Goal: Task Accomplishment & Management: Use online tool/utility

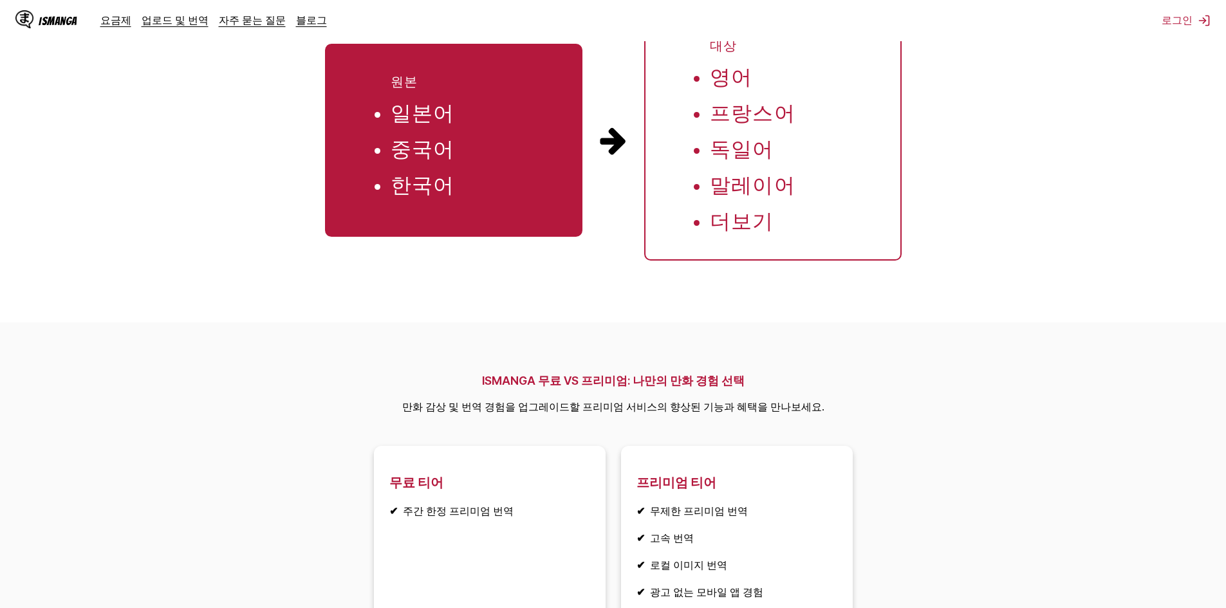
scroll to position [1545, 0]
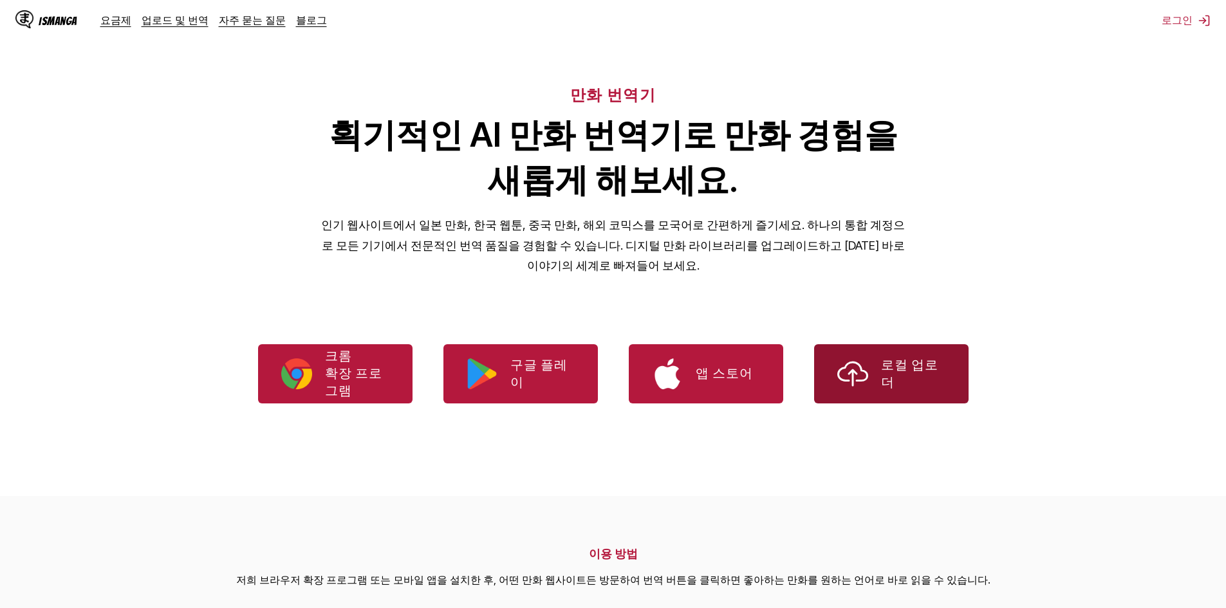
scroll to position [0, 0]
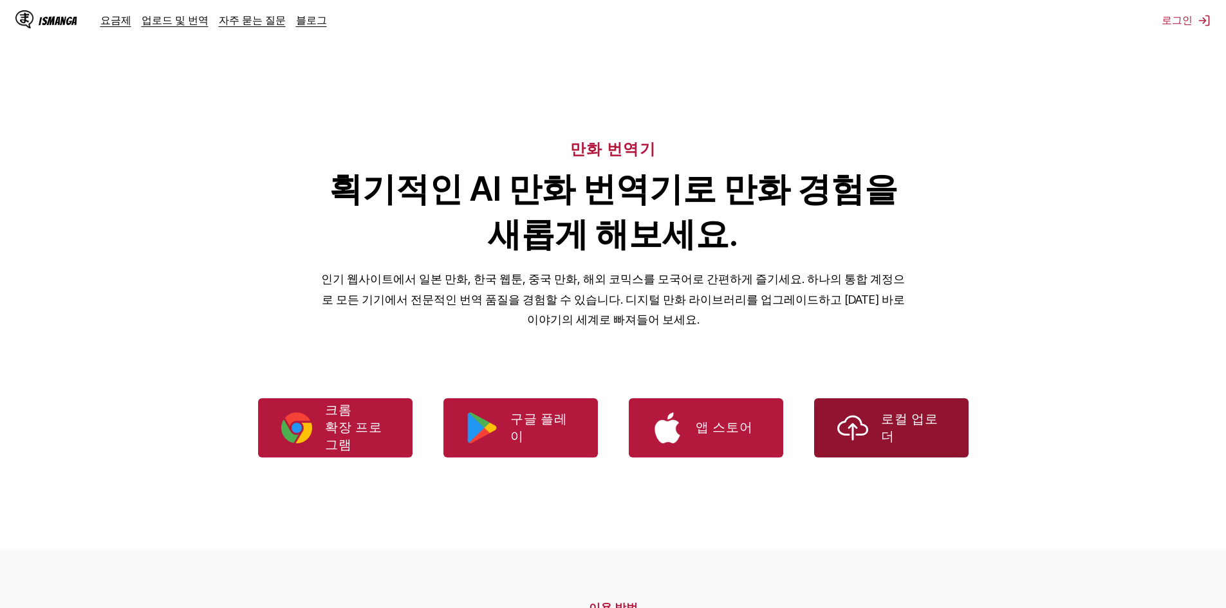
click at [611, 454] on link "로컬 업로더" at bounding box center [891, 427] width 154 height 59
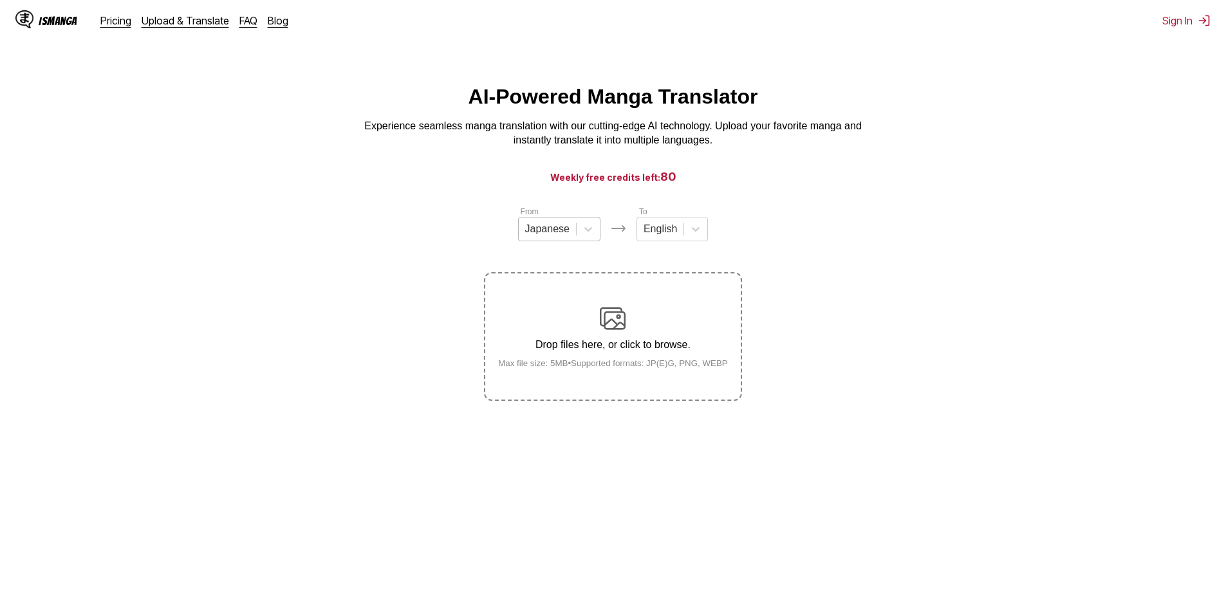
click at [570, 235] on div "Japanese" at bounding box center [547, 228] width 57 height 19
click at [656, 239] on div "English" at bounding box center [660, 228] width 46 height 19
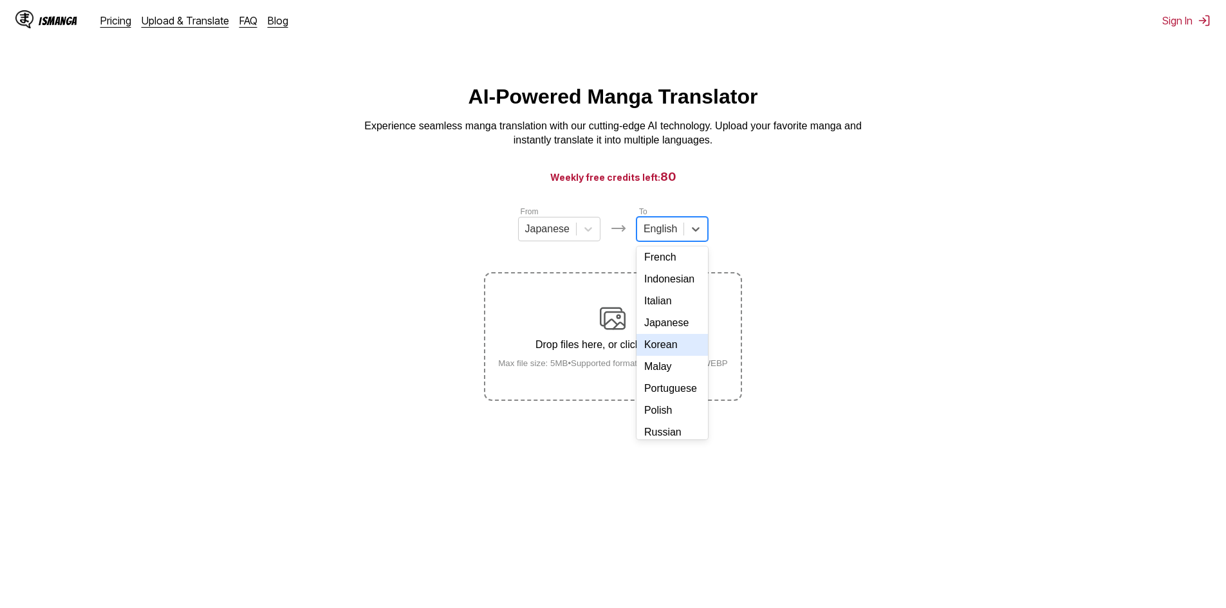
click at [682, 356] on div "Korean" at bounding box center [672, 345] width 71 height 22
click at [642, 351] on p "Drop files here, or click to browse." at bounding box center [613, 345] width 250 height 12
click at [0, 0] on input "Drop files here, or click to browse. Max file size: 5MB • Supported formats: JP…" at bounding box center [0, 0] width 0 height 0
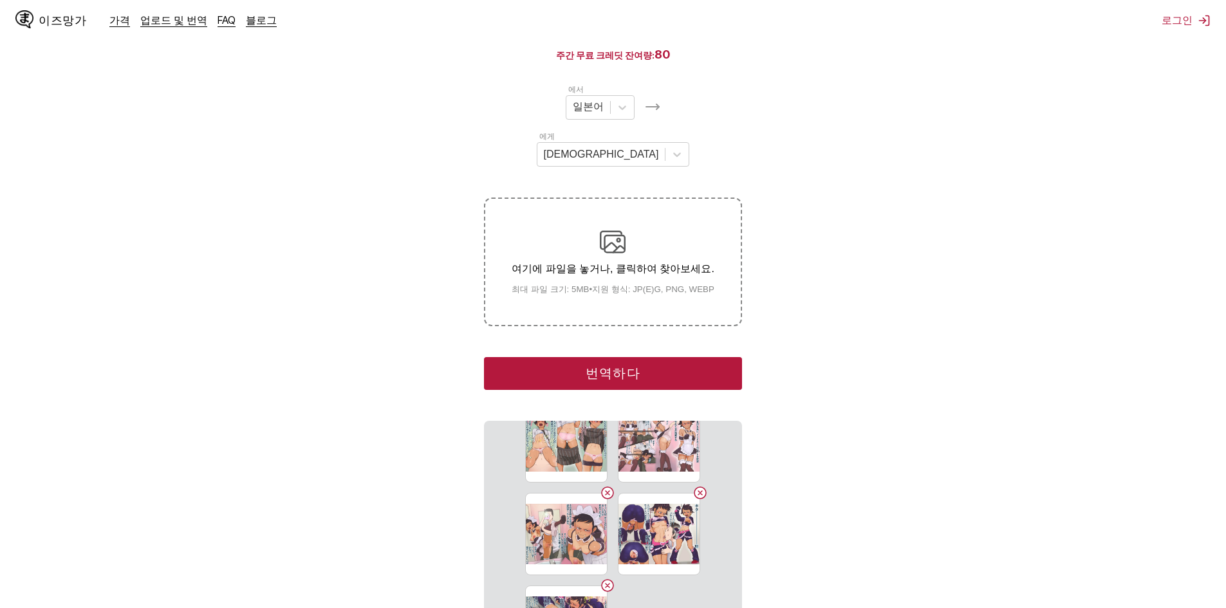
scroll to position [0, 0]
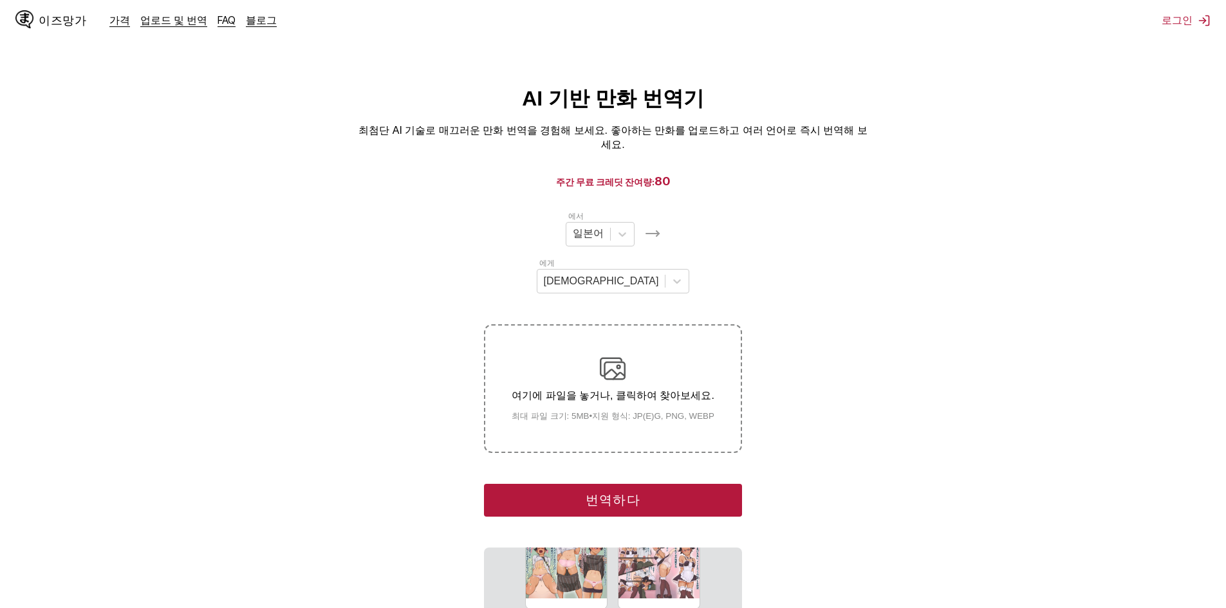
click at [684, 484] on button "번역하다" at bounding box center [612, 500] width 257 height 33
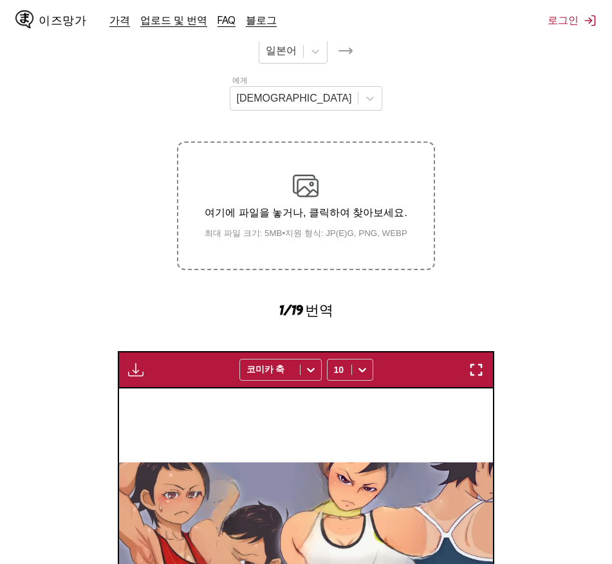
scroll to position [338, 0]
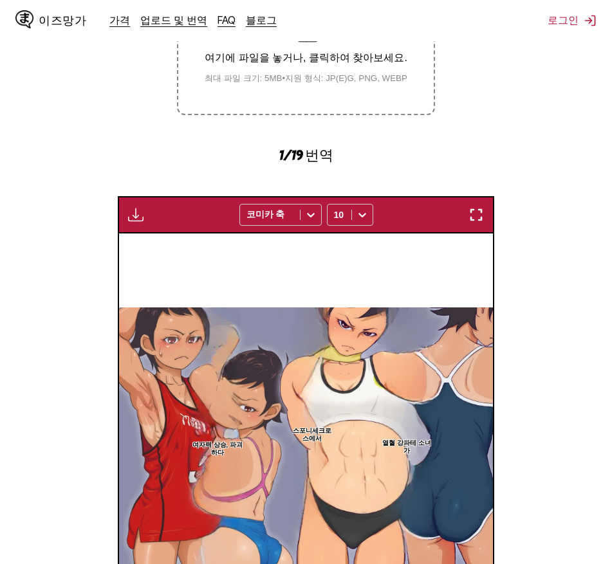
click at [485, 395] on img at bounding box center [306, 448] width 375 height 281
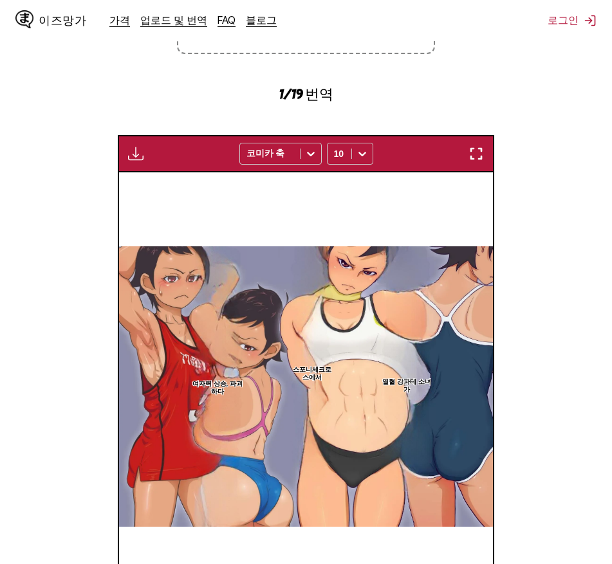
scroll to position [467, 0]
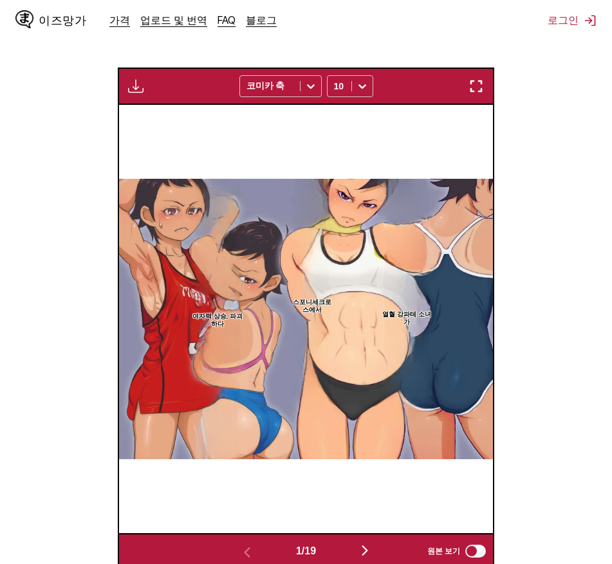
click at [373, 543] on img "button" at bounding box center [364, 550] width 15 height 15
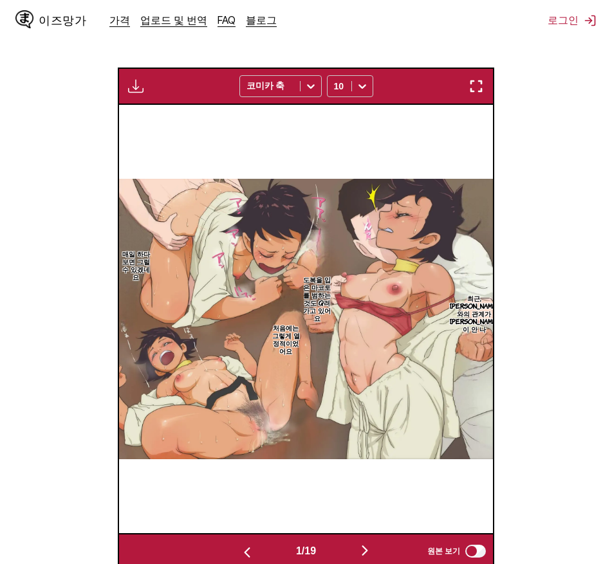
click at [373, 543] on img "button" at bounding box center [364, 550] width 15 height 15
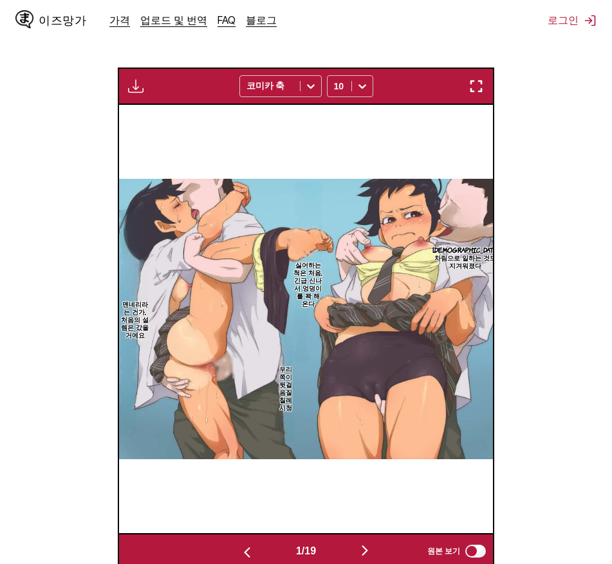
click at [373, 543] on img "button" at bounding box center [364, 550] width 15 height 15
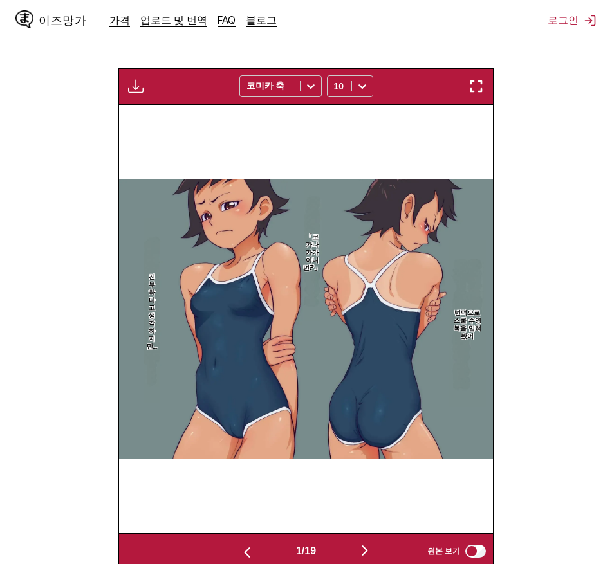
click at [373, 543] on img "button" at bounding box center [364, 550] width 15 height 15
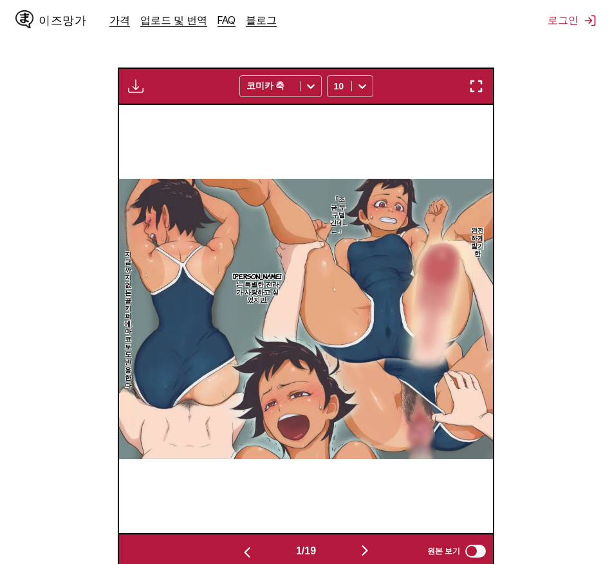
click at [373, 543] on img "button" at bounding box center [364, 550] width 15 height 15
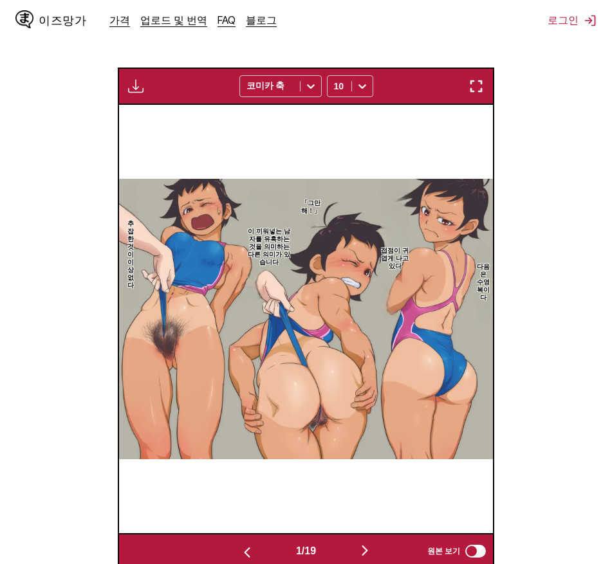
click at [373, 543] on img "button" at bounding box center [364, 550] width 15 height 15
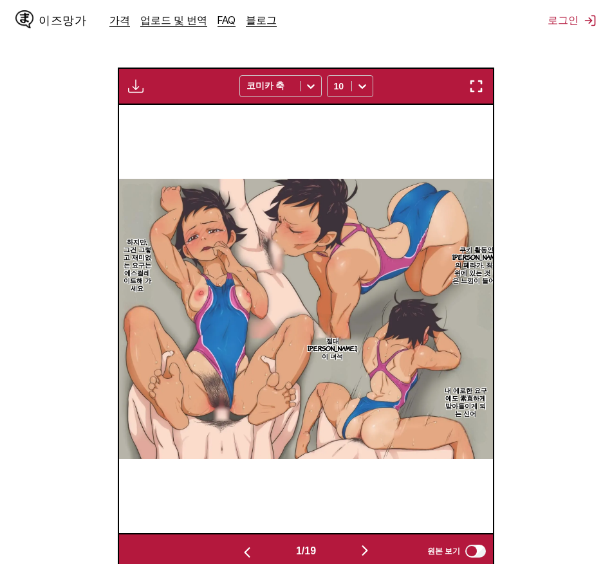
click at [373, 543] on img "button" at bounding box center [364, 550] width 15 height 15
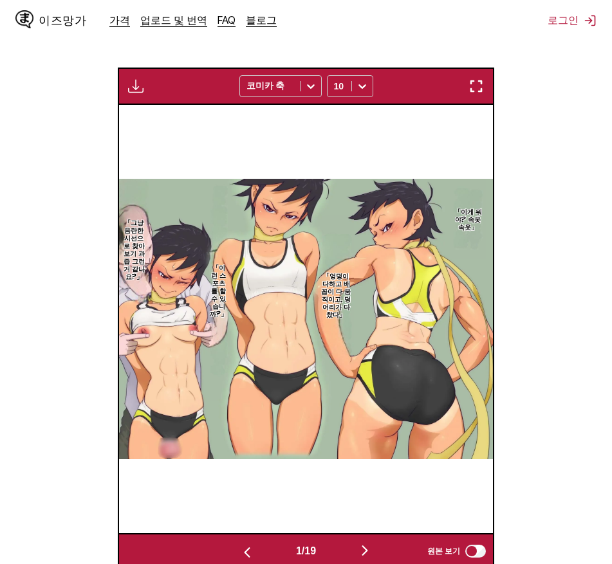
click at [373, 543] on img "button" at bounding box center [364, 550] width 15 height 15
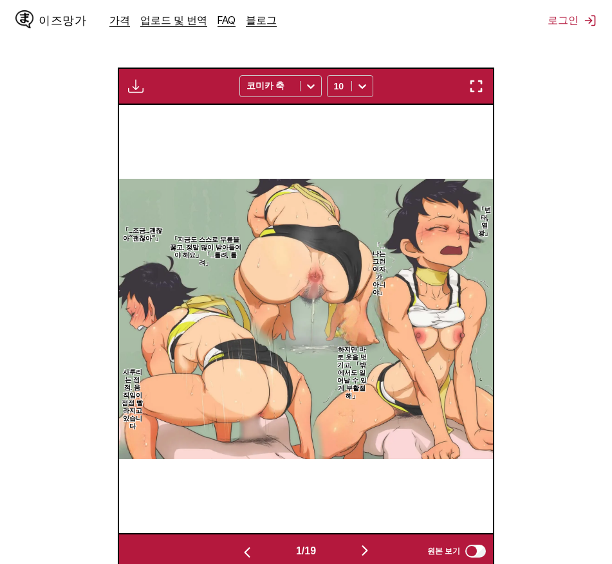
click at [373, 543] on img "button" at bounding box center [364, 550] width 15 height 15
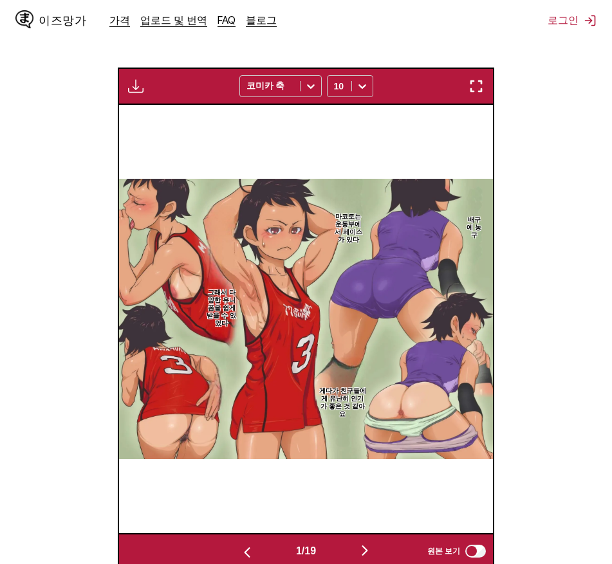
click at [373, 543] on img "button" at bounding box center [364, 550] width 15 height 15
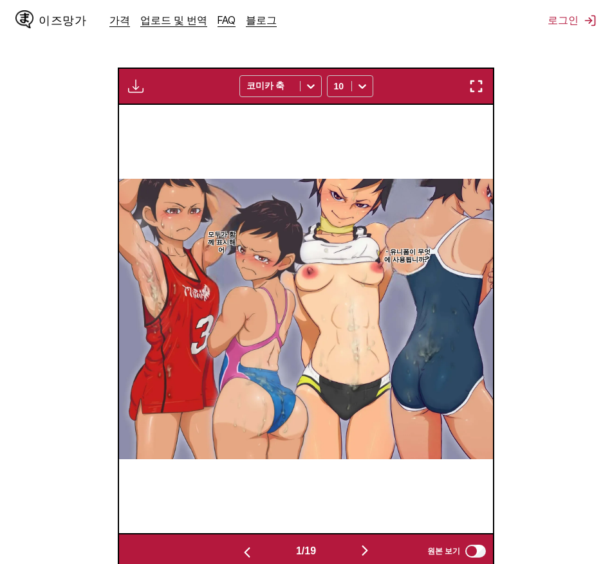
click at [373, 543] on img "button" at bounding box center [364, 550] width 15 height 15
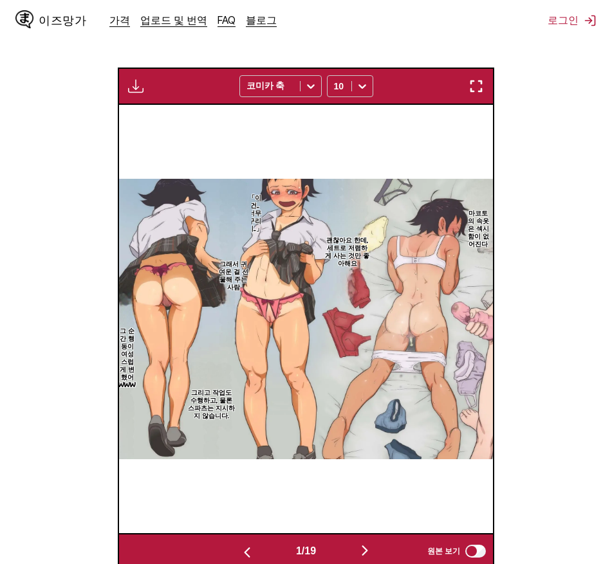
click at [373, 543] on img "button" at bounding box center [364, 550] width 15 height 15
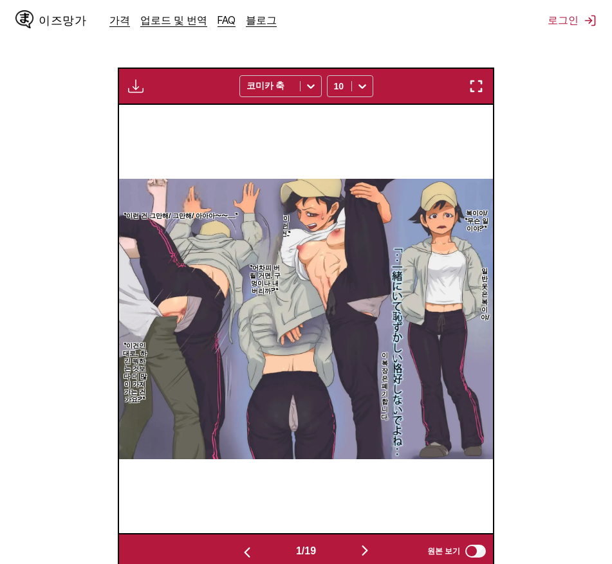
click at [373, 543] on img "button" at bounding box center [364, 550] width 15 height 15
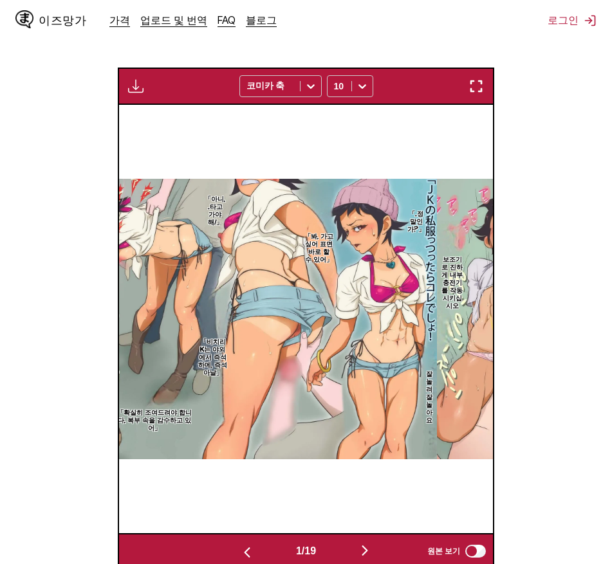
click at [373, 543] on img "button" at bounding box center [364, 550] width 15 height 15
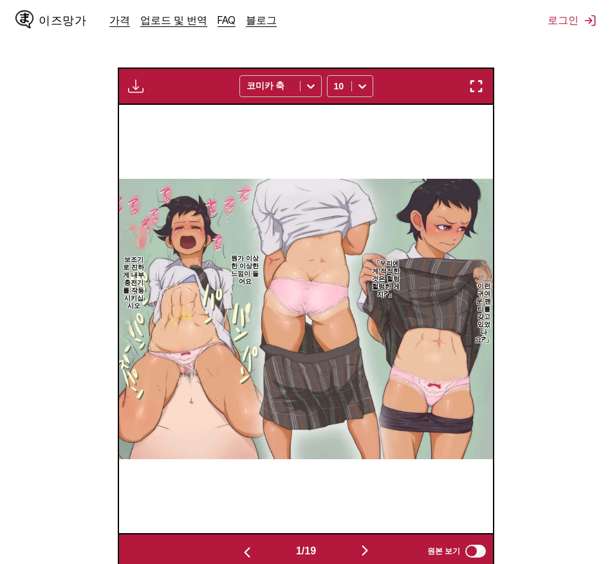
click at [373, 543] on img "button" at bounding box center [364, 550] width 15 height 15
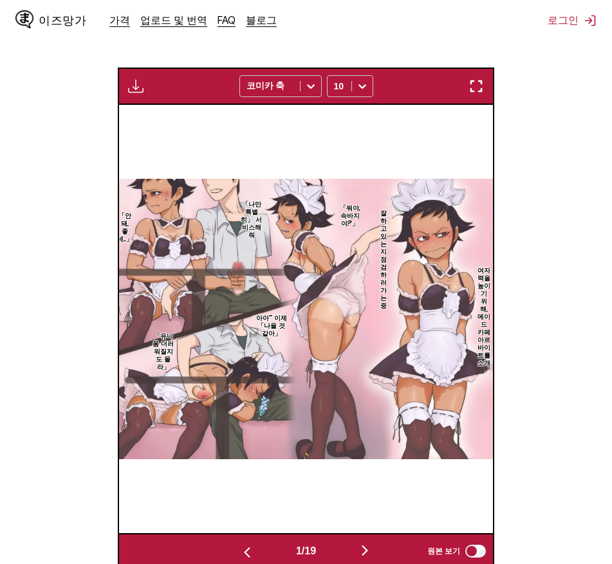
click at [373, 543] on img "button" at bounding box center [364, 550] width 15 height 15
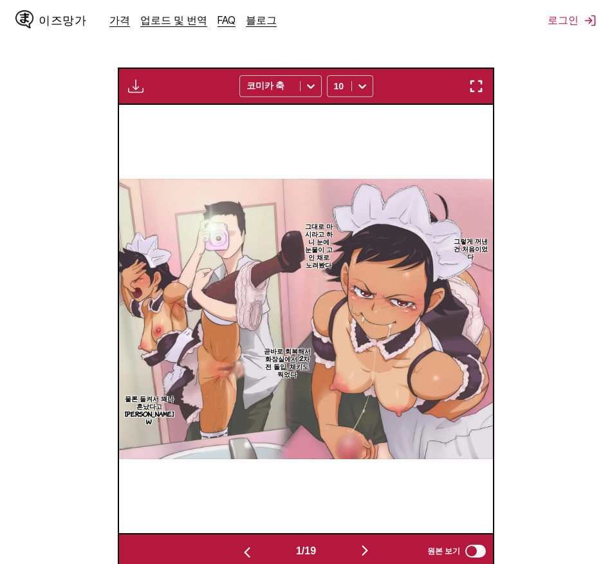
click at [373, 543] on img "button" at bounding box center [364, 550] width 15 height 15
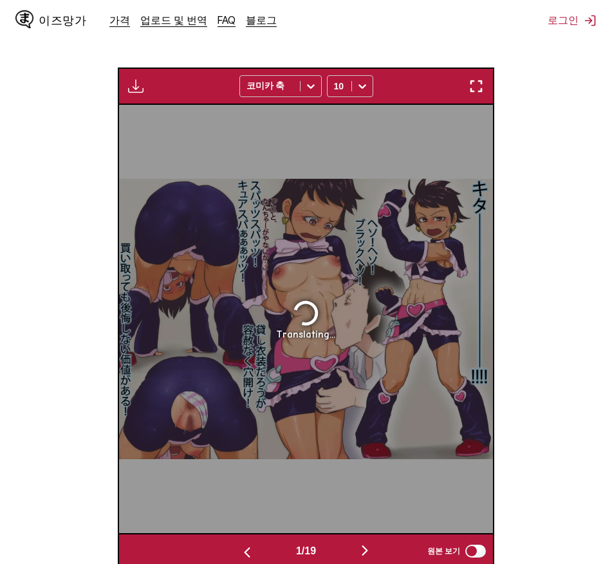
click at [373, 543] on img "button" at bounding box center [364, 550] width 15 height 15
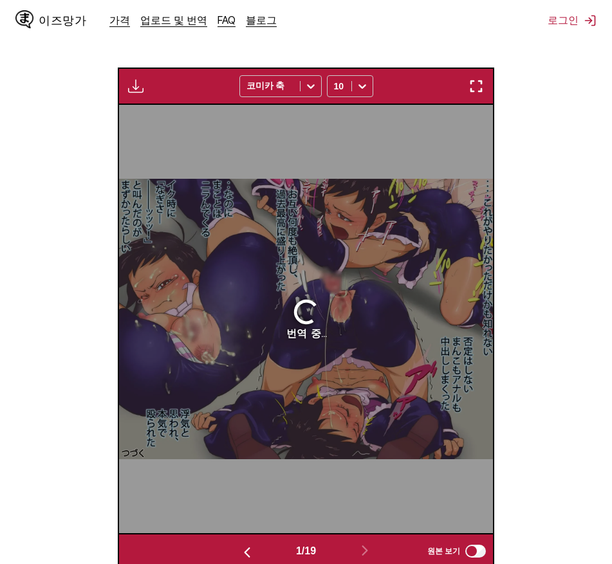
click at [239, 545] on img "button" at bounding box center [246, 552] width 15 height 15
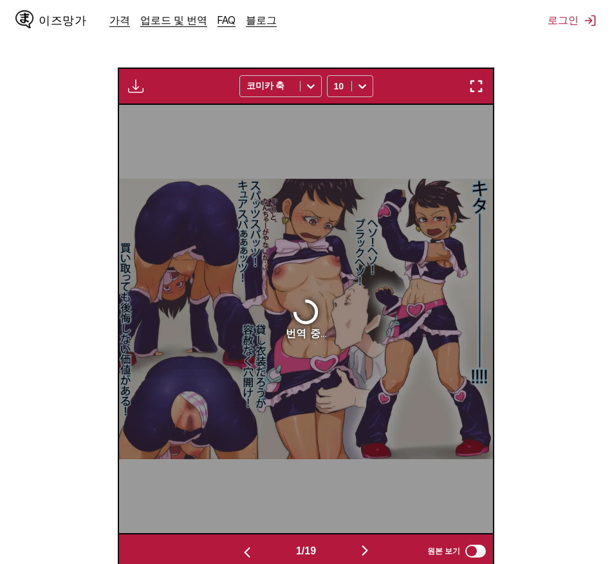
click at [239, 545] on img "button" at bounding box center [246, 552] width 15 height 15
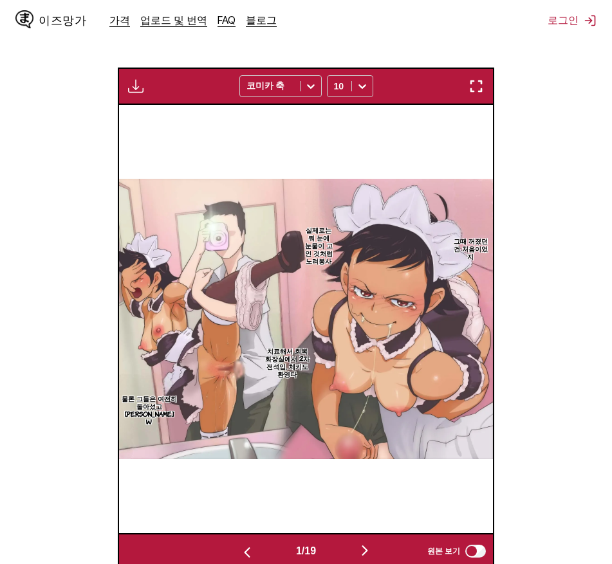
click at [239, 545] on img "button" at bounding box center [246, 552] width 15 height 15
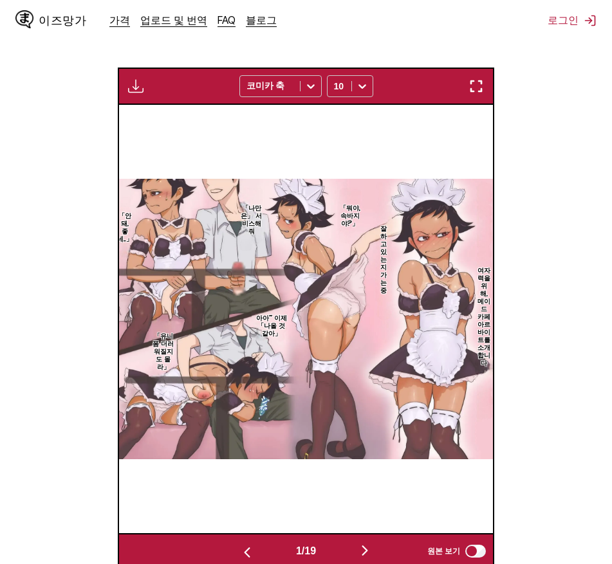
click at [239, 545] on img "button" at bounding box center [246, 552] width 15 height 15
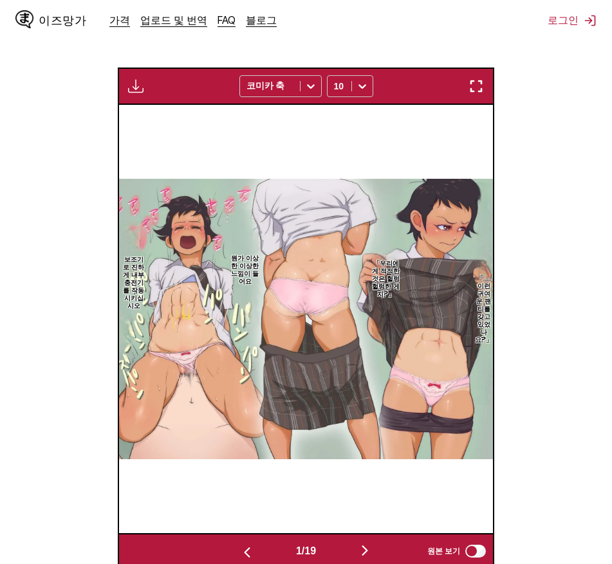
click at [239, 545] on img "button" at bounding box center [246, 552] width 15 height 15
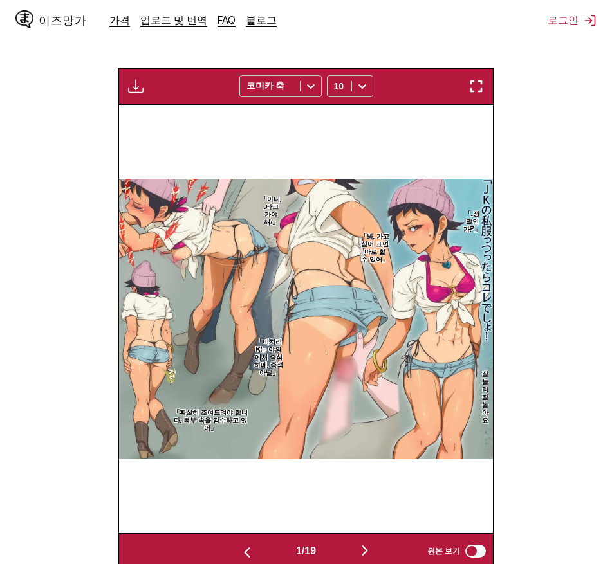
click at [239, 545] on img "button" at bounding box center [246, 552] width 15 height 15
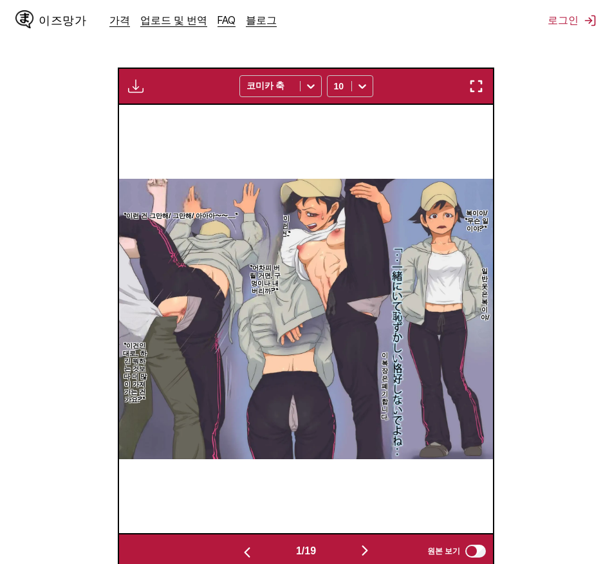
click at [239, 545] on img "button" at bounding box center [246, 552] width 15 height 15
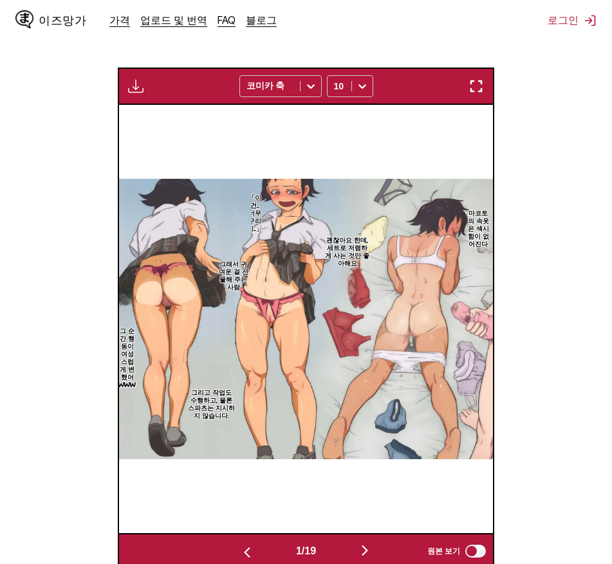
click at [239, 545] on img "button" at bounding box center [246, 552] width 15 height 15
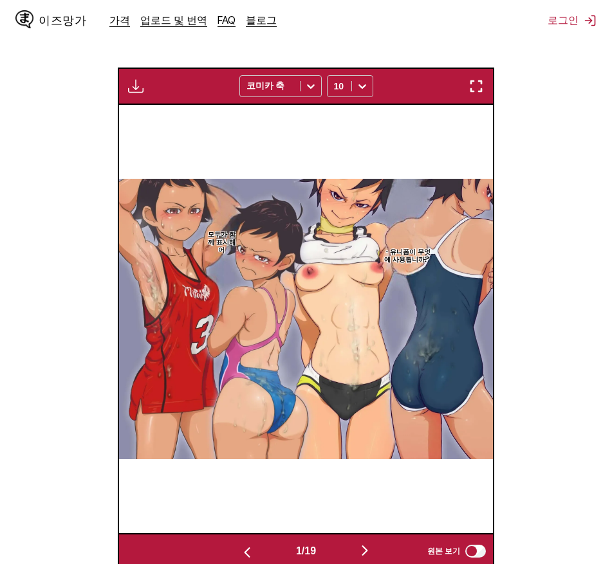
click at [239, 545] on img "button" at bounding box center [246, 552] width 15 height 15
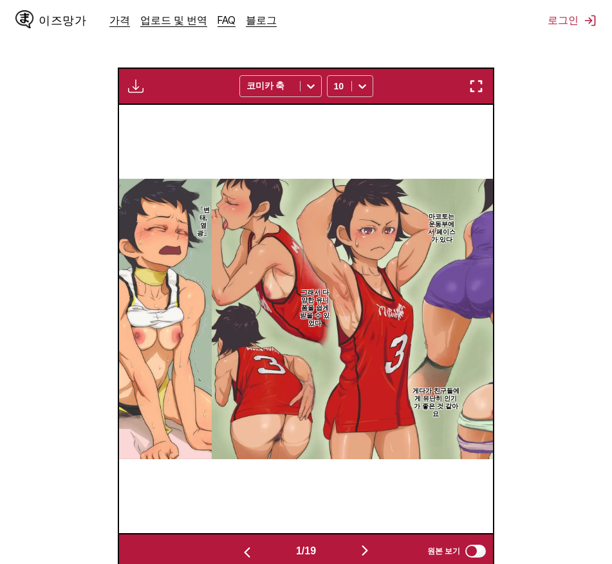
click at [239, 545] on img "button" at bounding box center [246, 552] width 15 height 15
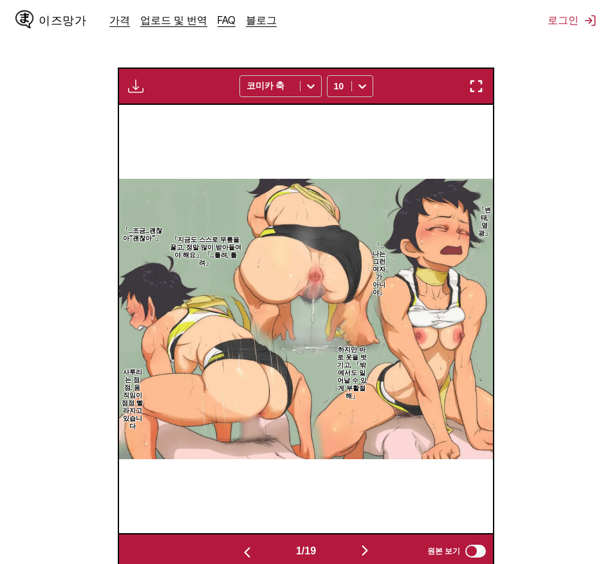
click at [239, 545] on img "button" at bounding box center [246, 552] width 15 height 15
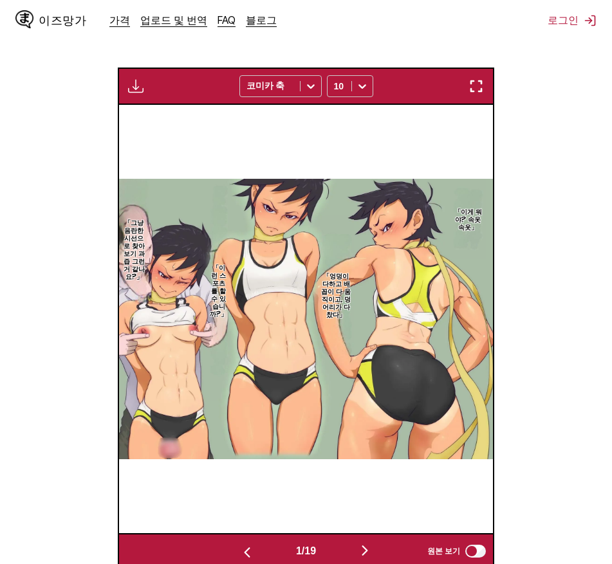
click at [239, 545] on img "button" at bounding box center [246, 552] width 15 height 15
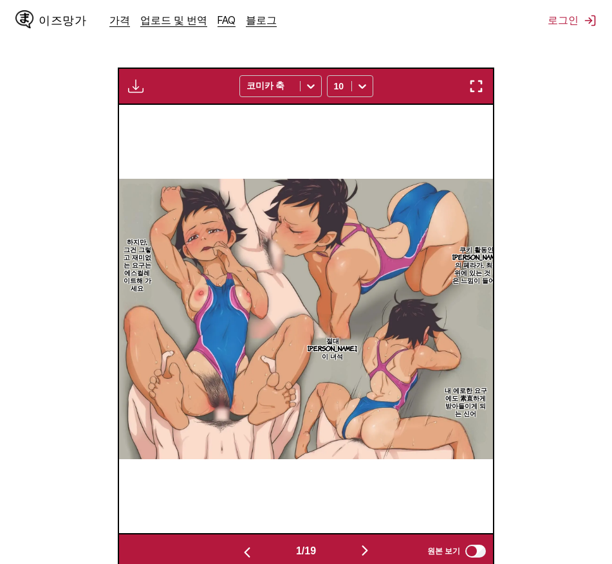
click at [239, 545] on img "button" at bounding box center [246, 552] width 15 height 15
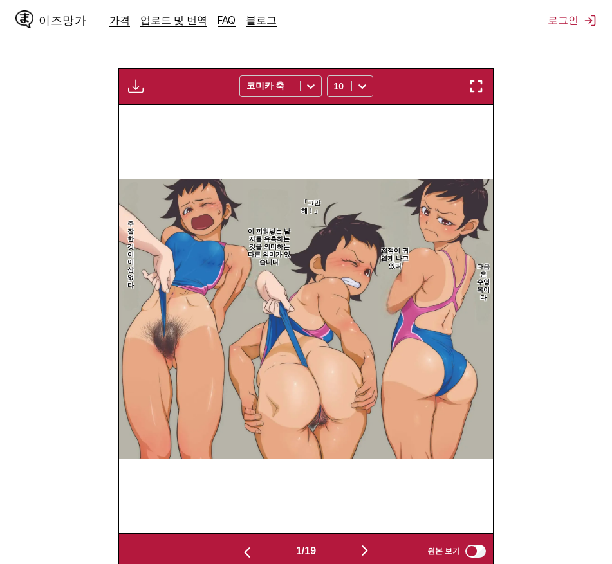
click at [239, 545] on img "button" at bounding box center [246, 552] width 15 height 15
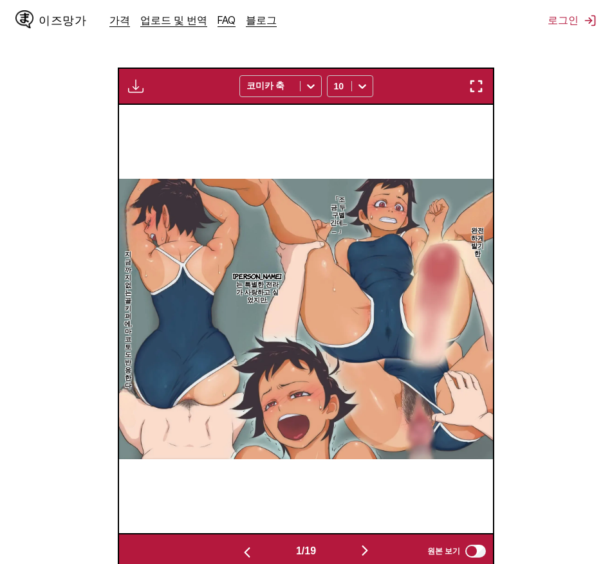
click at [239, 545] on img "button" at bounding box center [246, 552] width 15 height 15
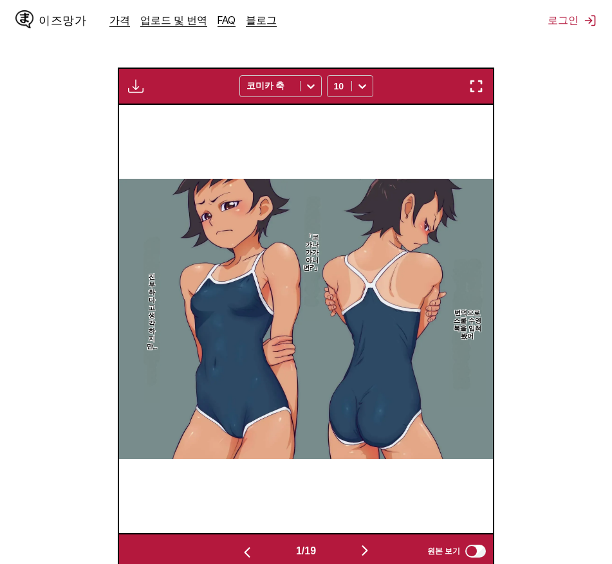
click at [239, 545] on img "button" at bounding box center [246, 552] width 15 height 15
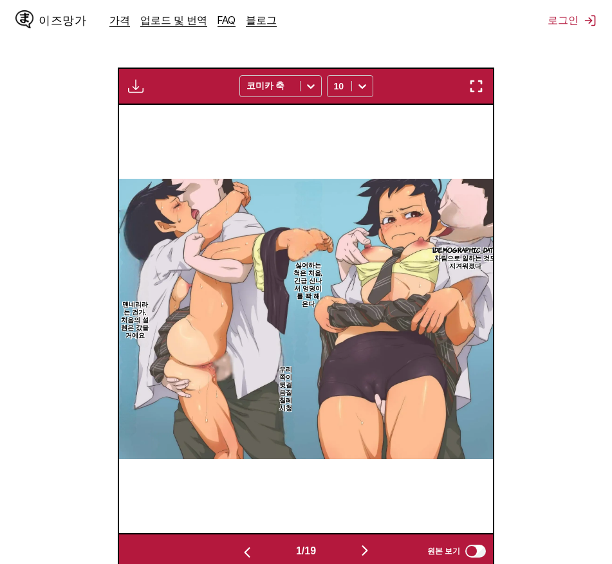
click at [239, 545] on img "button" at bounding box center [246, 552] width 15 height 15
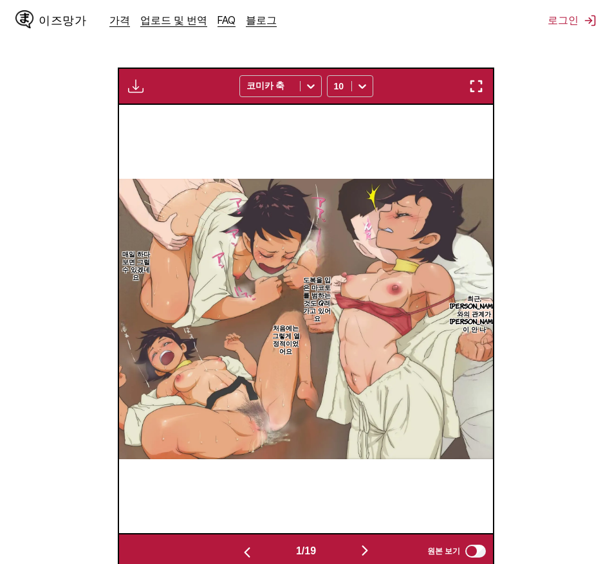
click at [239, 545] on img "button" at bounding box center [246, 552] width 15 height 15
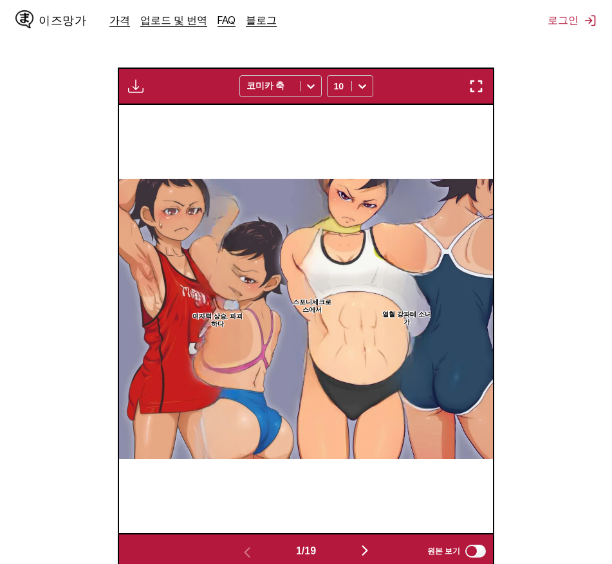
click at [373, 543] on img "button" at bounding box center [364, 550] width 15 height 15
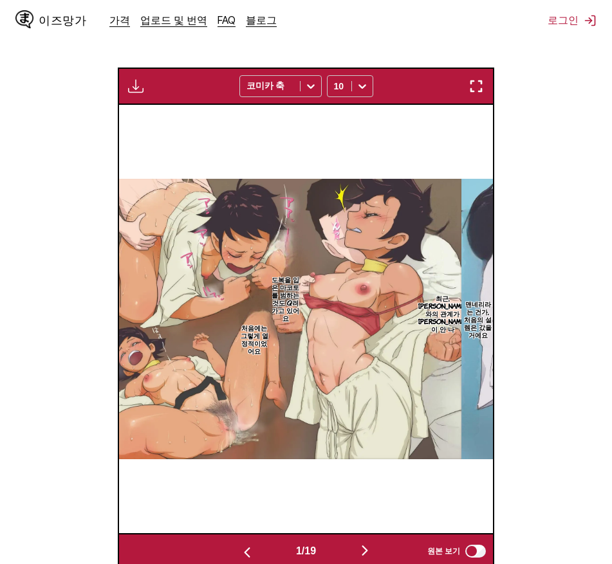
click at [373, 543] on img "button" at bounding box center [364, 550] width 15 height 15
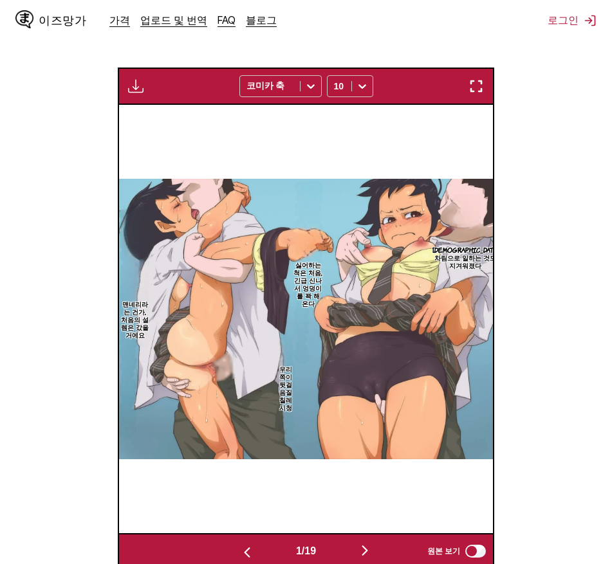
click at [373, 543] on img "button" at bounding box center [364, 550] width 15 height 15
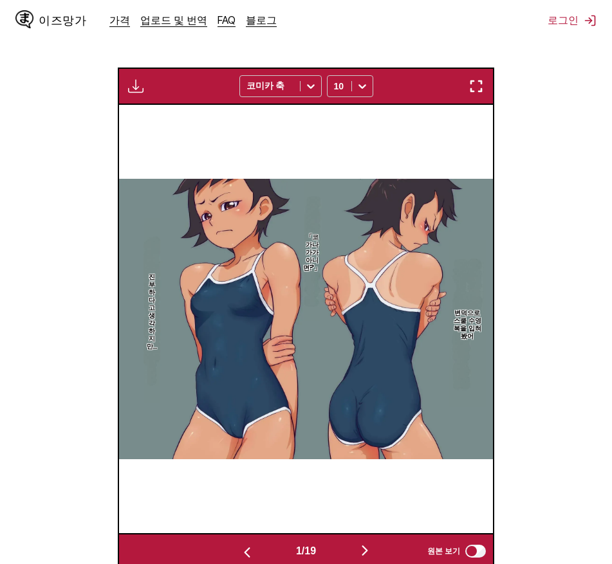
click at [373, 543] on img "button" at bounding box center [364, 550] width 15 height 15
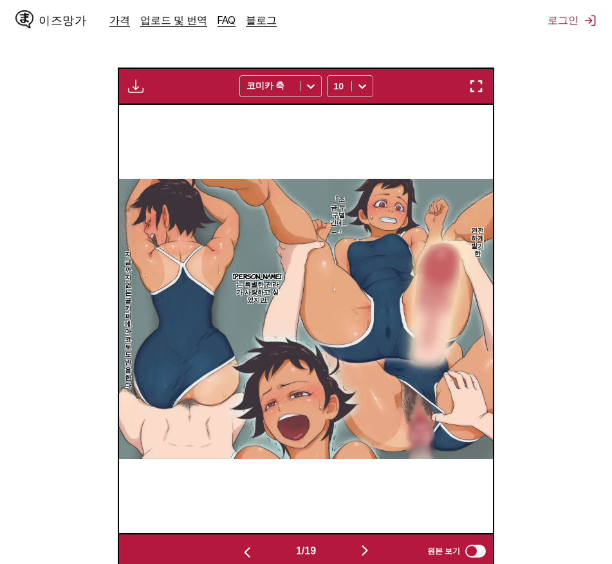
click at [373, 543] on img "button" at bounding box center [364, 550] width 15 height 15
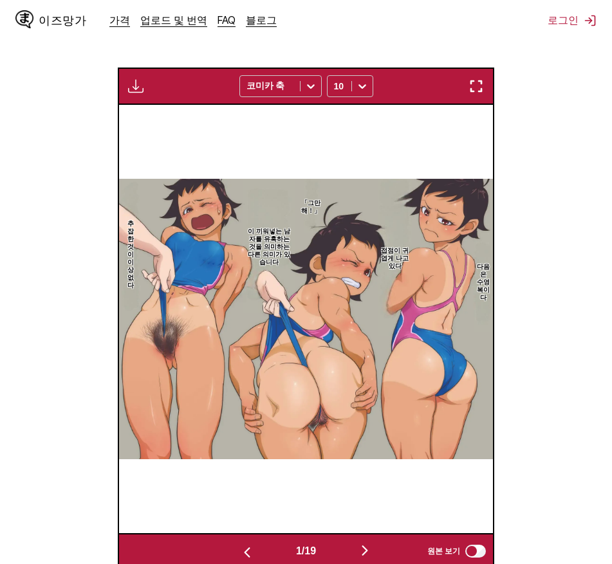
click at [373, 543] on img "button" at bounding box center [364, 550] width 15 height 15
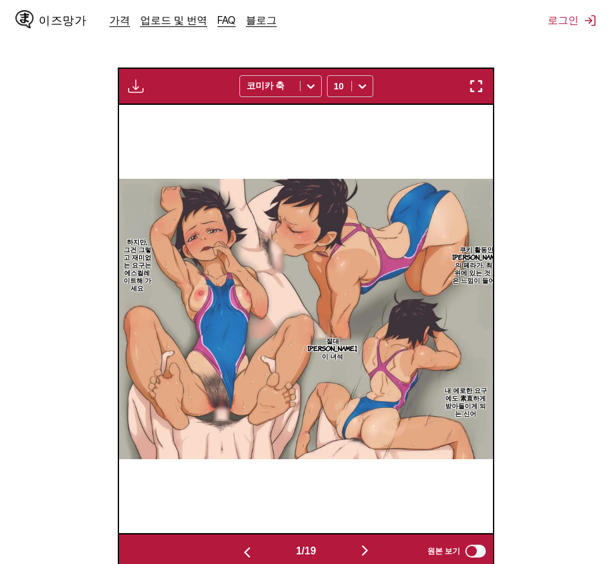
click at [373, 543] on img "button" at bounding box center [364, 550] width 15 height 15
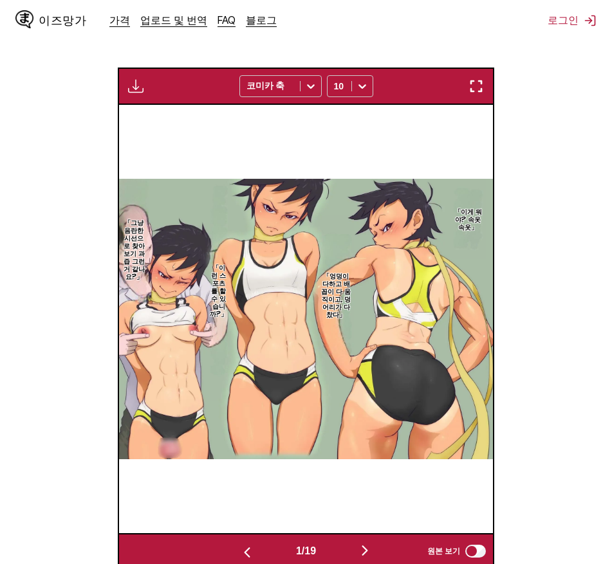
click at [373, 543] on img "button" at bounding box center [364, 550] width 15 height 15
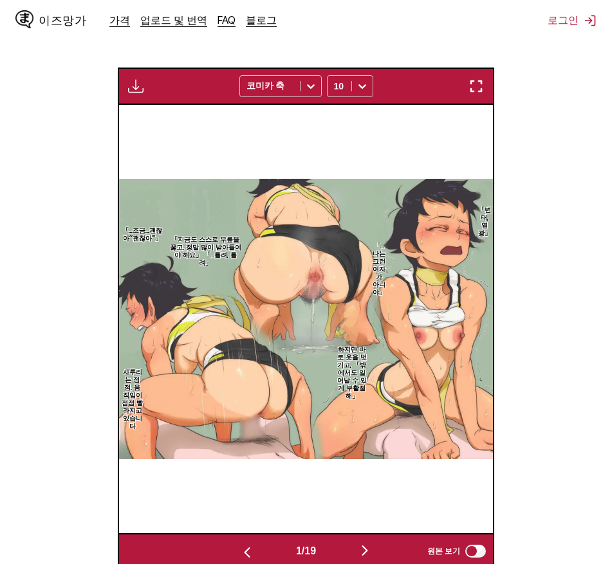
click at [373, 543] on img "button" at bounding box center [364, 550] width 15 height 15
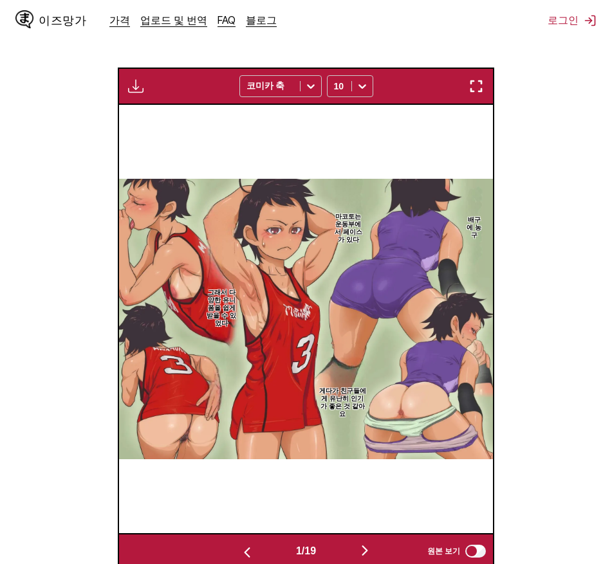
click at [373, 543] on img "button" at bounding box center [364, 550] width 15 height 15
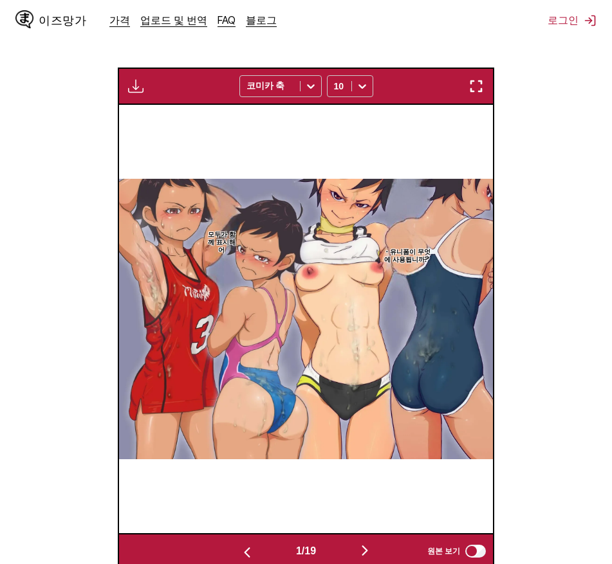
click at [373, 543] on img "button" at bounding box center [364, 550] width 15 height 15
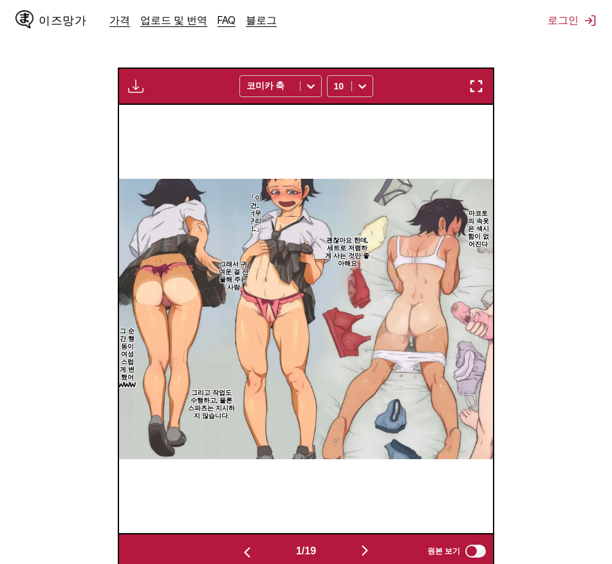
click at [373, 543] on img "button" at bounding box center [364, 550] width 15 height 15
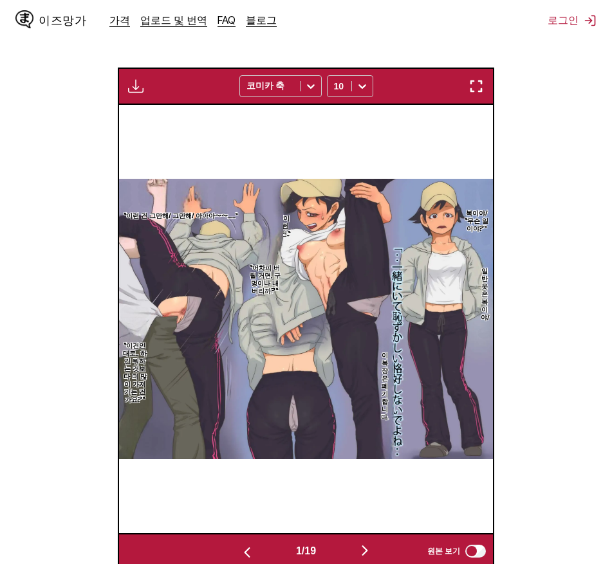
click at [373, 543] on img "button" at bounding box center [364, 550] width 15 height 15
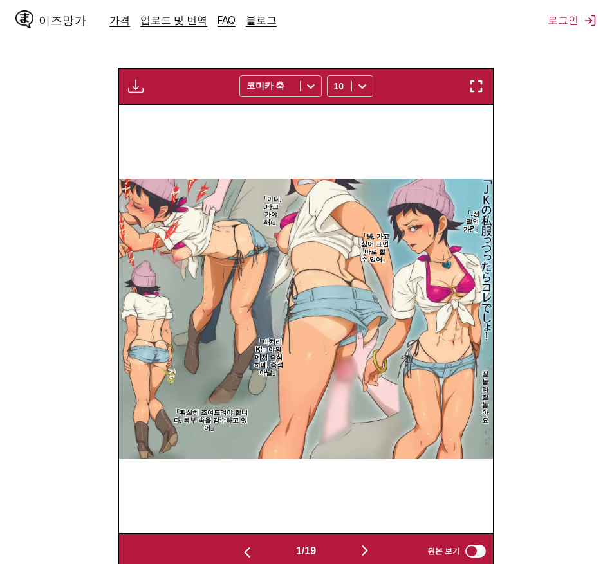
click at [373, 543] on img "button" at bounding box center [364, 550] width 15 height 15
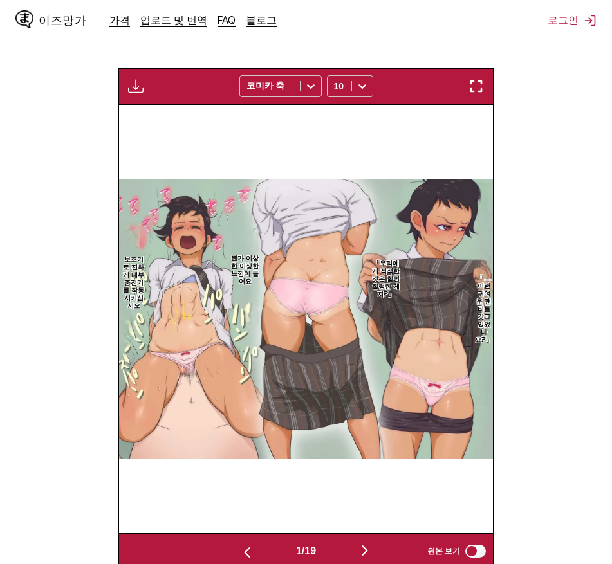
click at [373, 543] on img "button" at bounding box center [364, 550] width 15 height 15
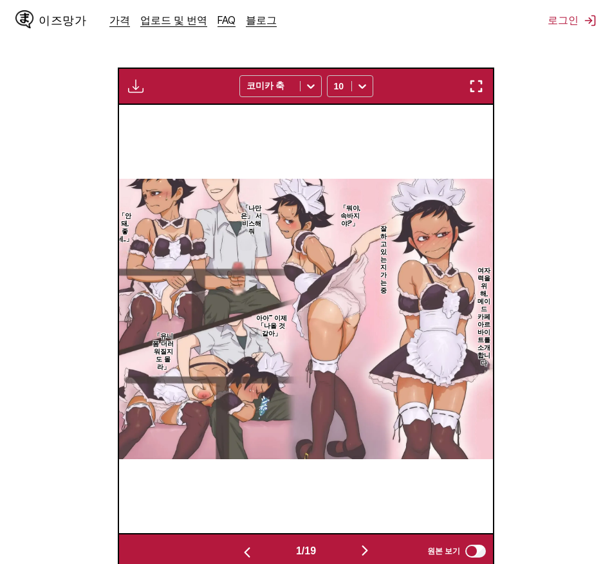
click at [373, 543] on img "button" at bounding box center [364, 550] width 15 height 15
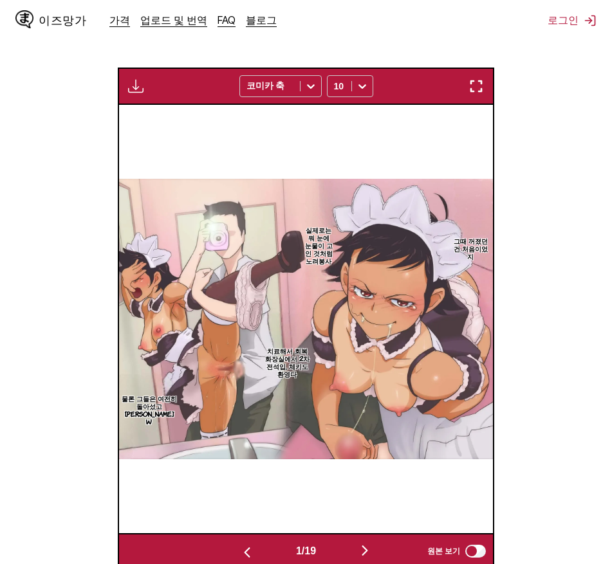
click at [373, 543] on img "button" at bounding box center [364, 550] width 15 height 15
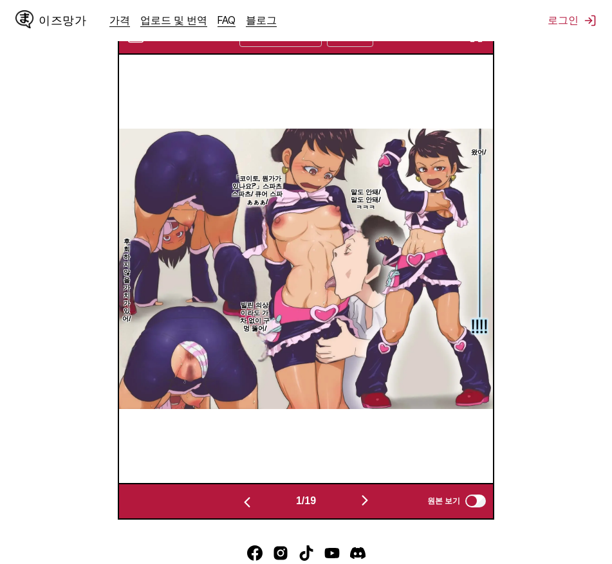
scroll to position [415, 0]
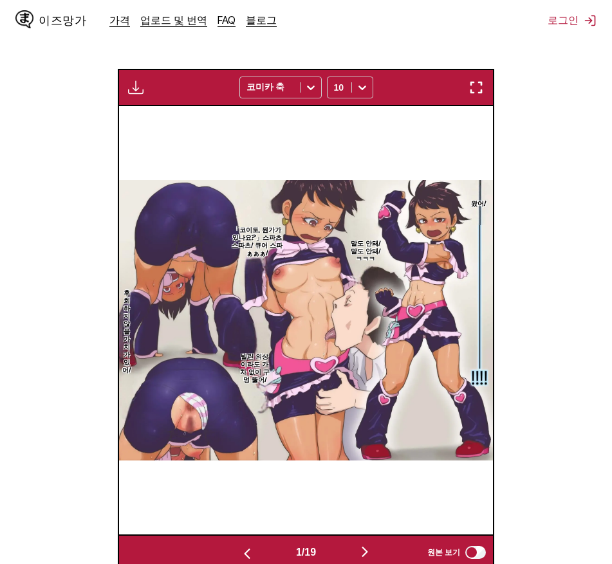
click at [373, 545] on img "button" at bounding box center [364, 552] width 15 height 15
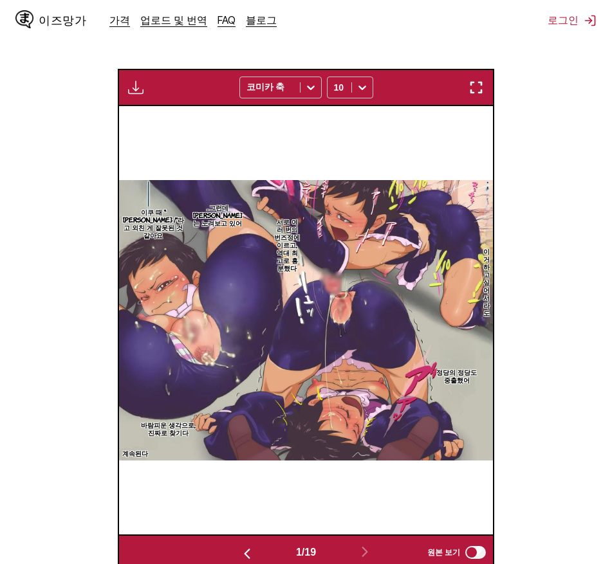
click at [239, 544] on button "button" at bounding box center [247, 553] width 77 height 19
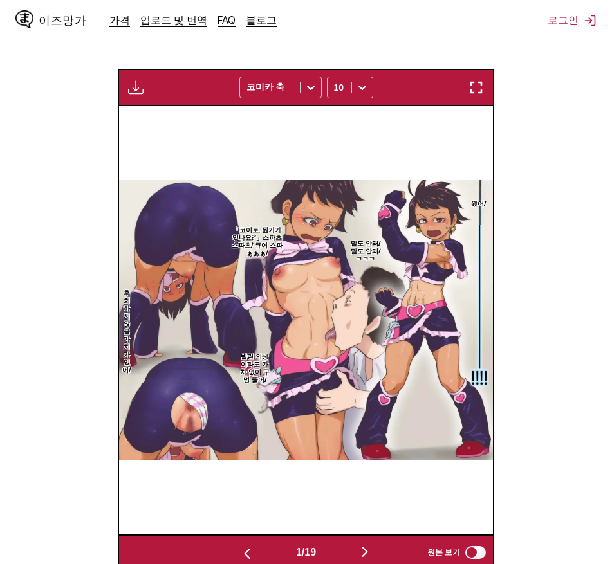
click at [239, 544] on button "button" at bounding box center [247, 553] width 77 height 19
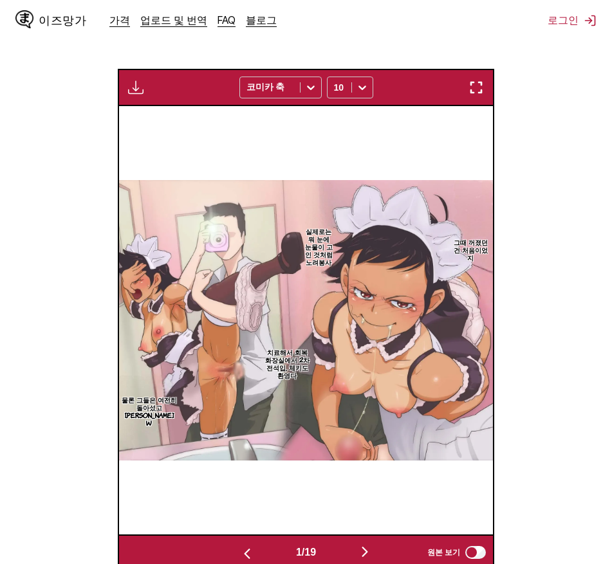
click at [239, 544] on button "button" at bounding box center [247, 553] width 77 height 19
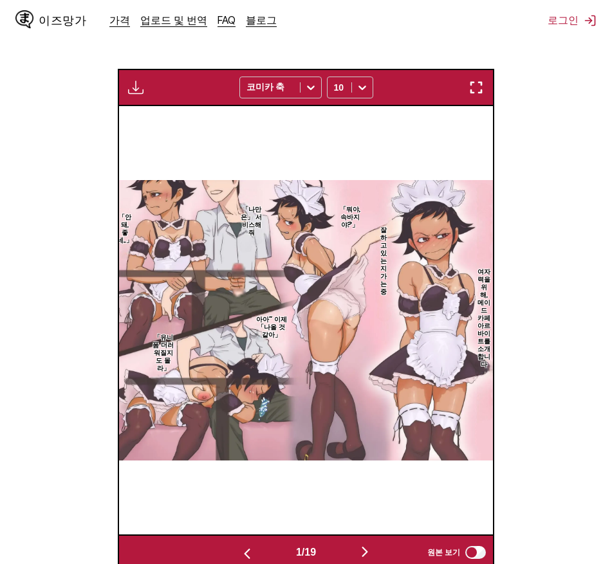
click at [239, 544] on button "button" at bounding box center [247, 553] width 77 height 19
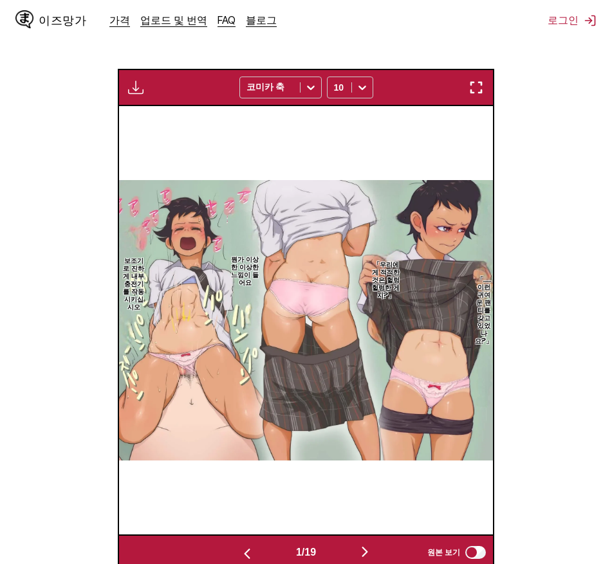
click at [239, 544] on button "button" at bounding box center [247, 553] width 77 height 19
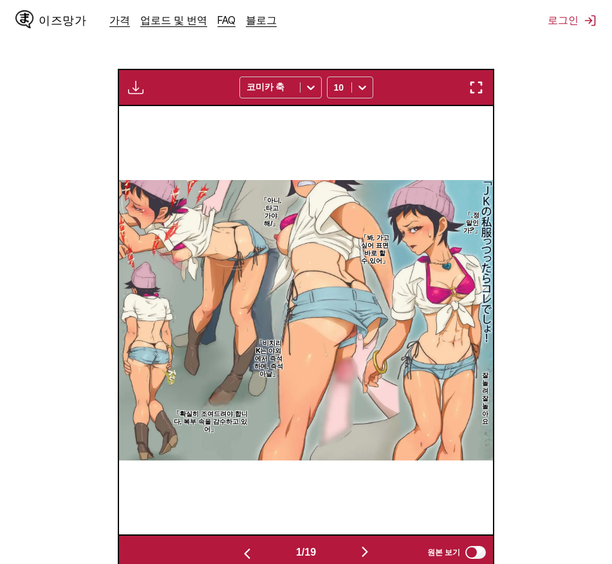
click at [239, 544] on button "button" at bounding box center [247, 553] width 77 height 19
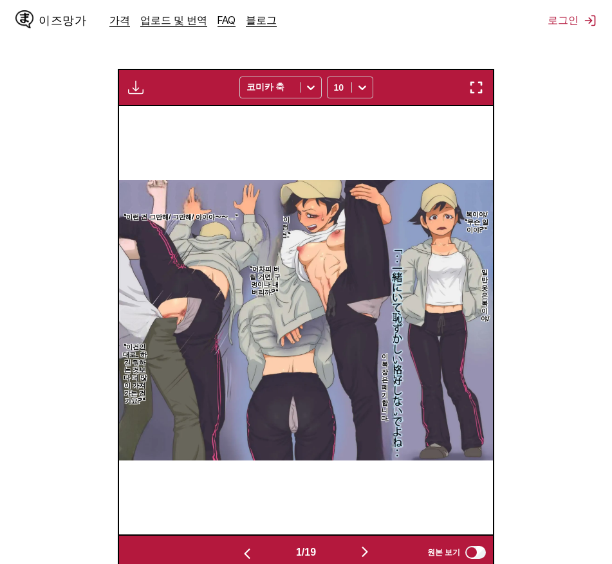
click at [239, 544] on button "button" at bounding box center [247, 553] width 77 height 19
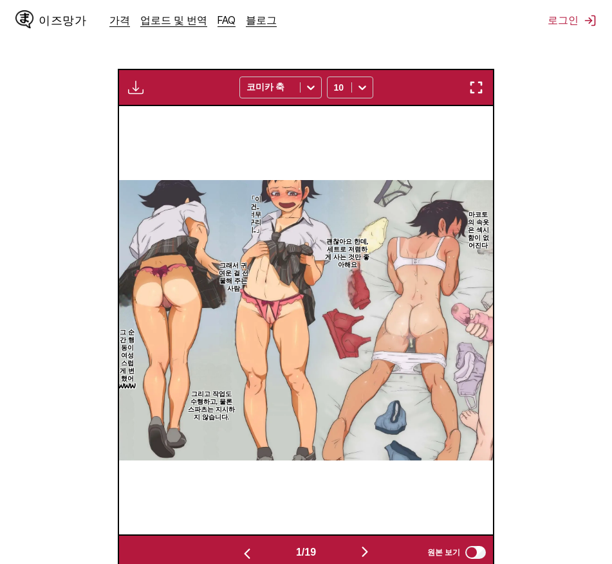
click at [239, 544] on button "button" at bounding box center [247, 553] width 77 height 19
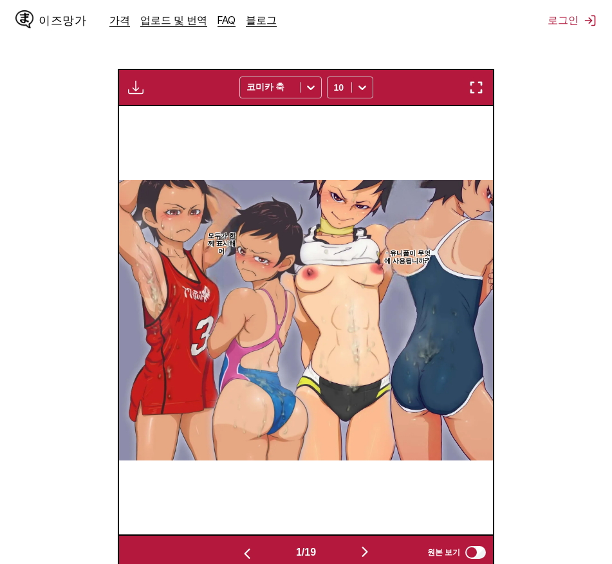
click at [239, 544] on button "button" at bounding box center [247, 553] width 77 height 19
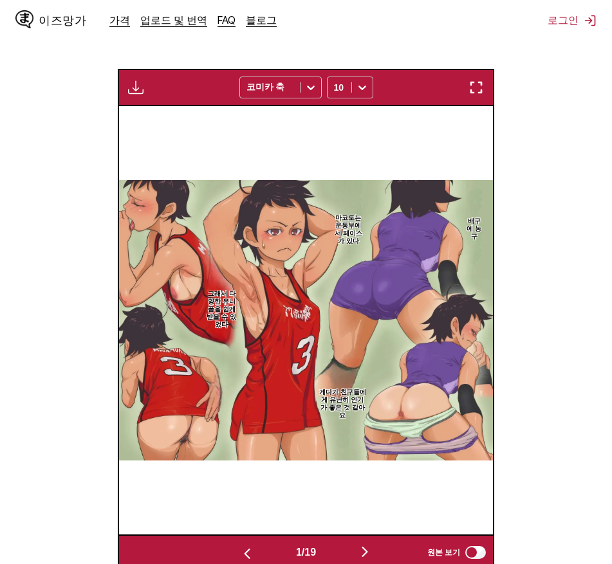
click at [239, 544] on button "button" at bounding box center [247, 553] width 77 height 19
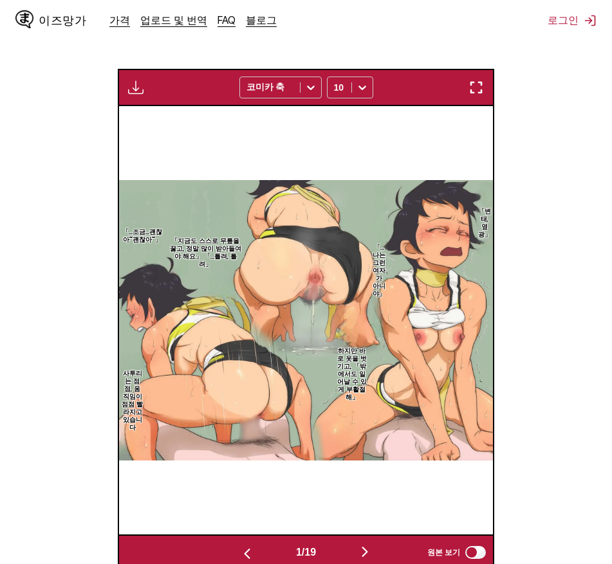
click at [239, 544] on button "button" at bounding box center [247, 553] width 77 height 19
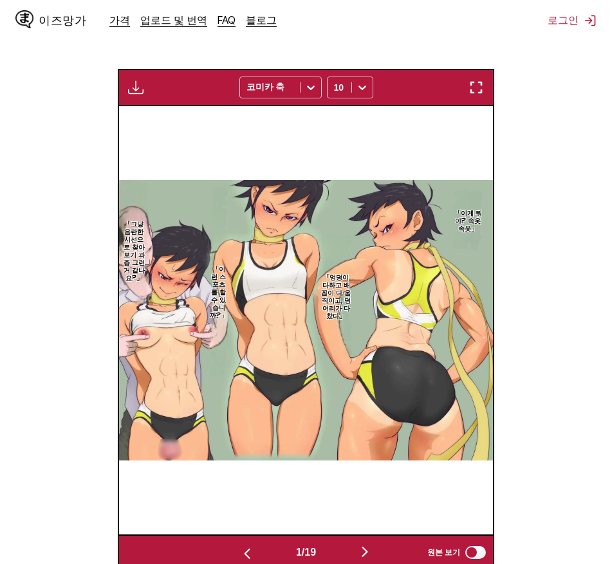
click at [239, 544] on button "button" at bounding box center [247, 553] width 77 height 19
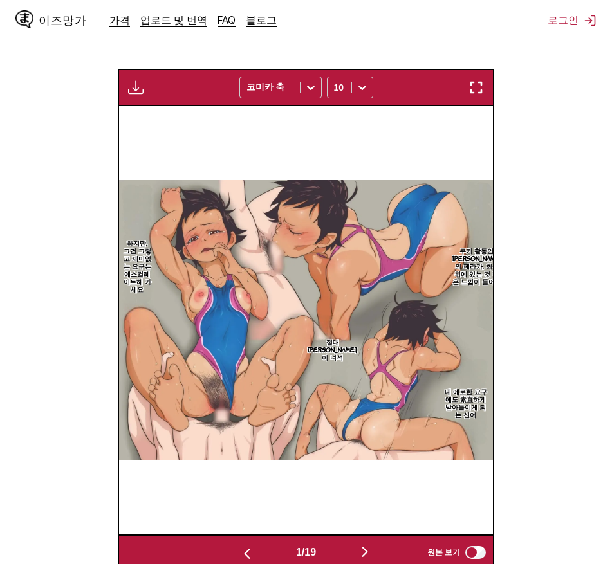
click at [239, 544] on button "button" at bounding box center [247, 553] width 77 height 19
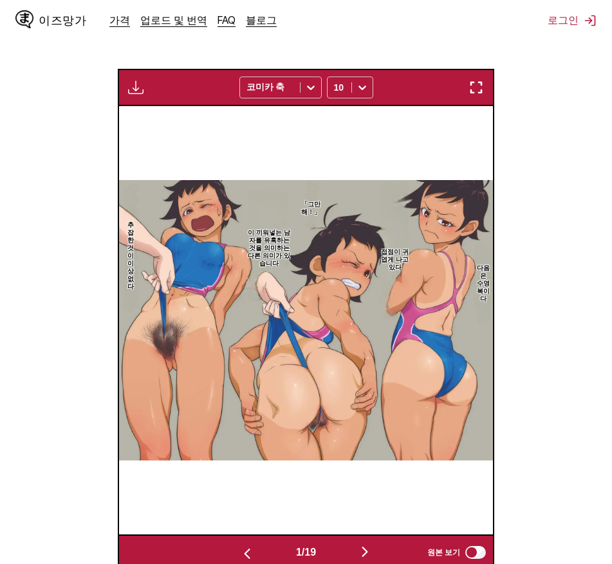
click at [239, 544] on button "button" at bounding box center [247, 553] width 77 height 19
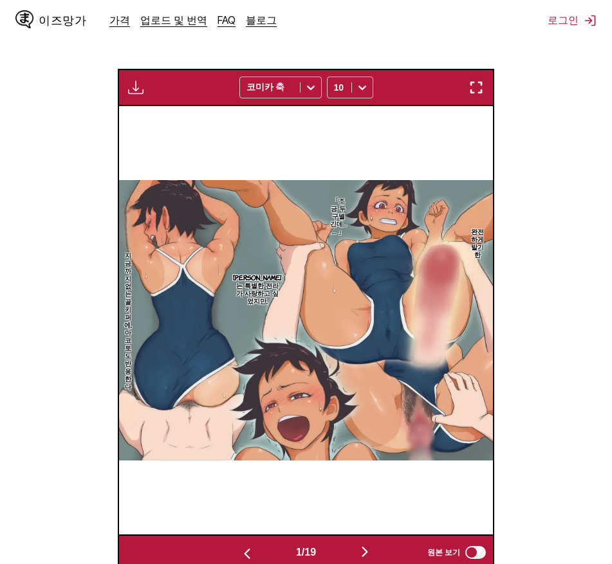
click at [239, 544] on button "button" at bounding box center [247, 553] width 77 height 19
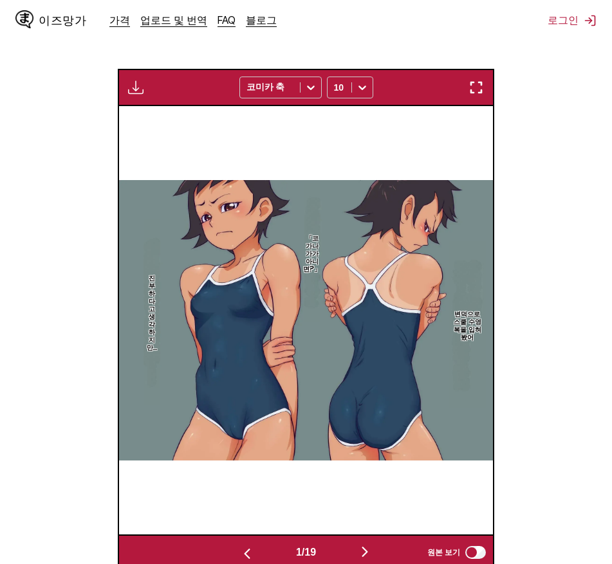
click at [239, 544] on button "button" at bounding box center [247, 553] width 77 height 19
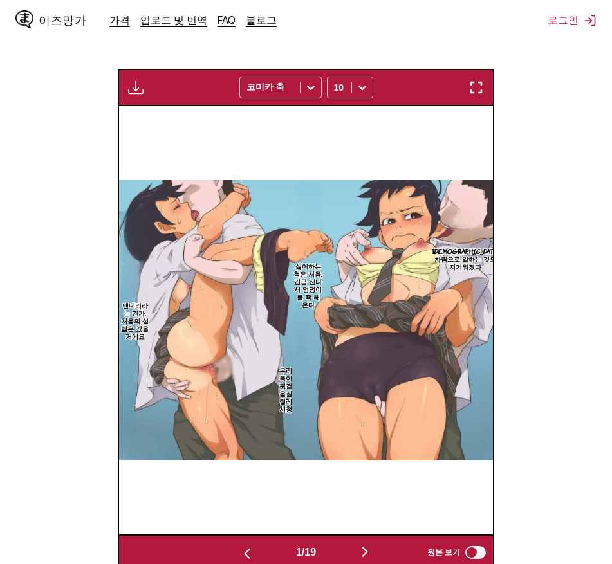
click at [242, 546] on img "button" at bounding box center [246, 553] width 15 height 15
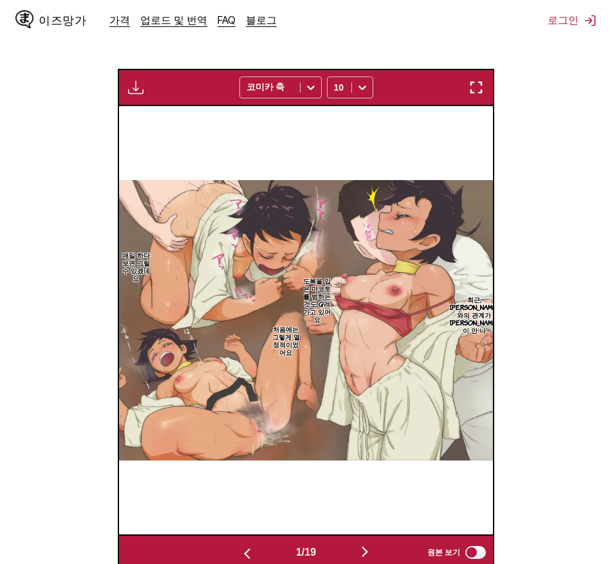
click at [242, 546] on img "button" at bounding box center [246, 553] width 15 height 15
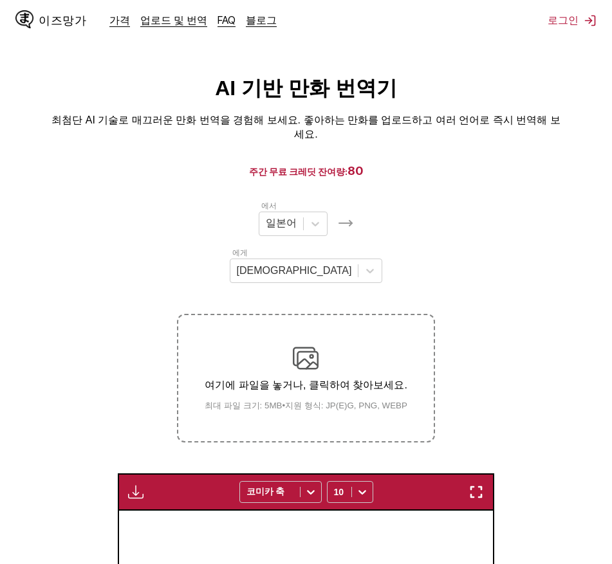
scroll to position [0, 0]
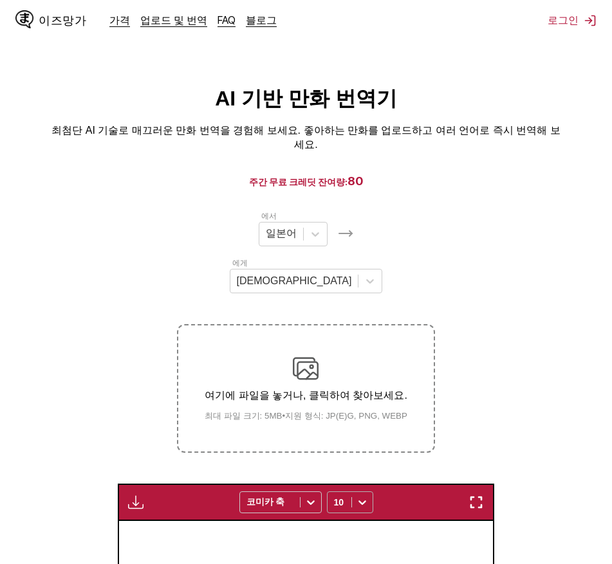
click at [333, 492] on div "10" at bounding box center [350, 503] width 46 height 22
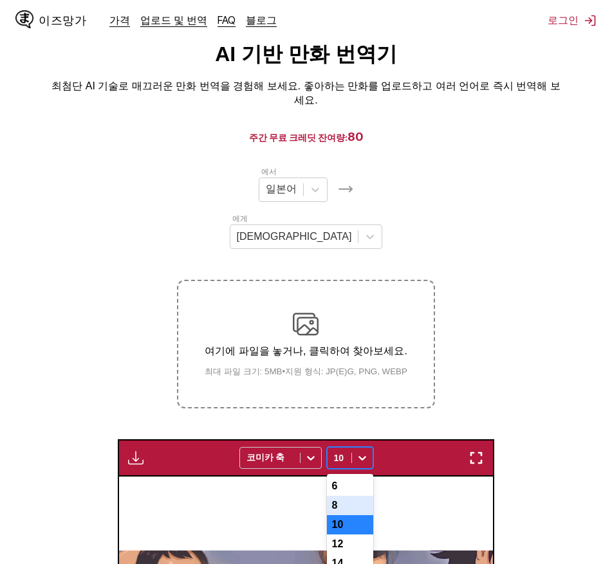
scroll to position [50, 0]
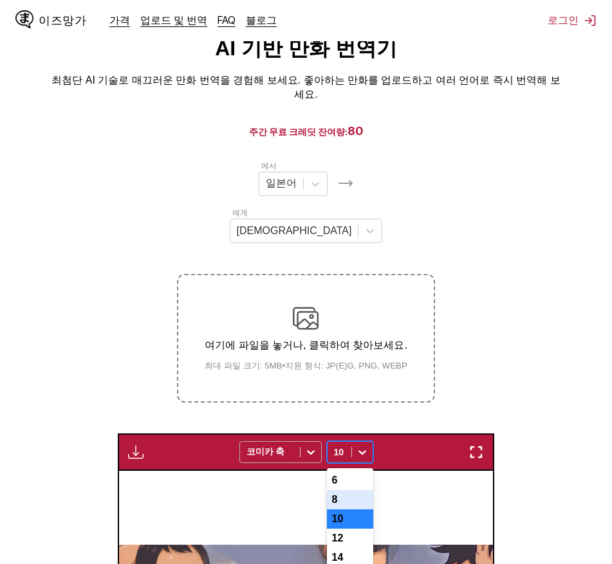
click at [301, 442] on div at bounding box center [311, 452] width 21 height 21
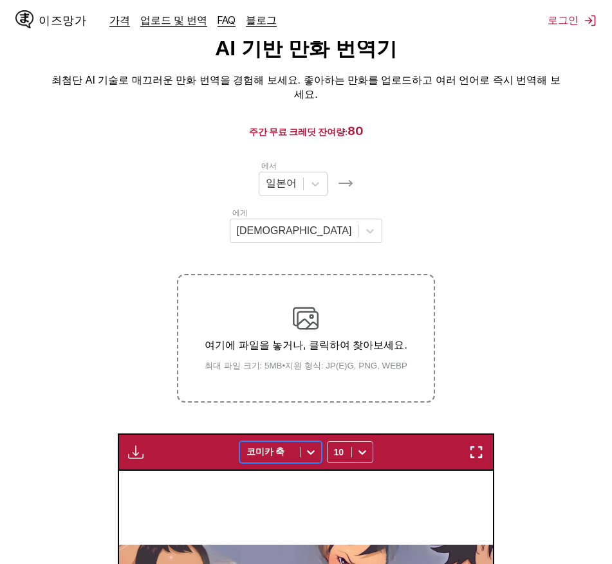
click at [301, 442] on div at bounding box center [311, 452] width 21 height 21
click at [350, 443] on div "10" at bounding box center [340, 452] width 24 height 18
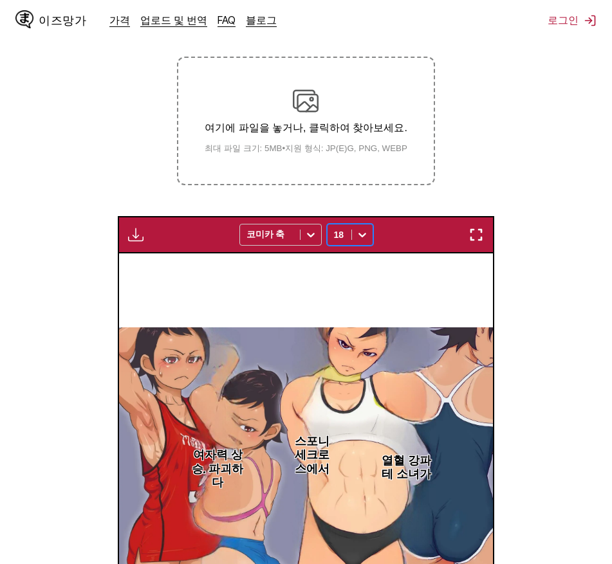
scroll to position [193, 0]
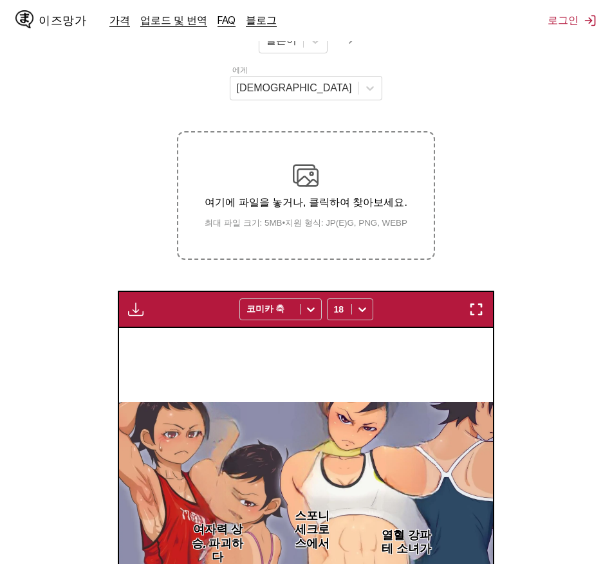
click at [144, 301] on button "button" at bounding box center [135, 309] width 23 height 17
click at [126, 291] on div "프리미엄 사용자만 사용 가능 코미카 축 18" at bounding box center [306, 309] width 377 height 37
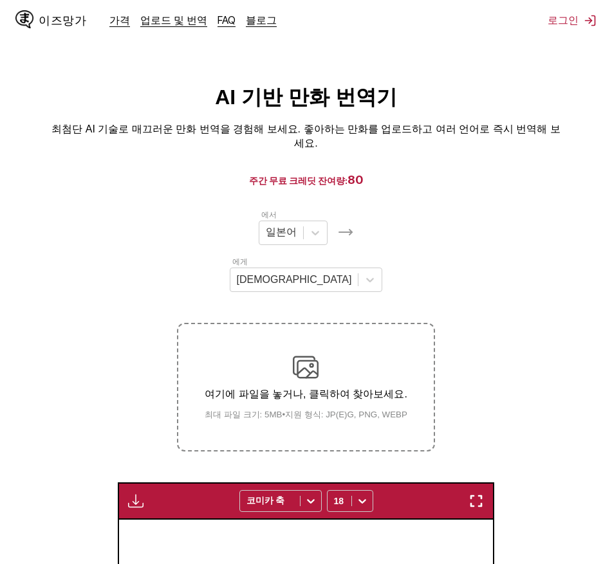
scroll to position [0, 0]
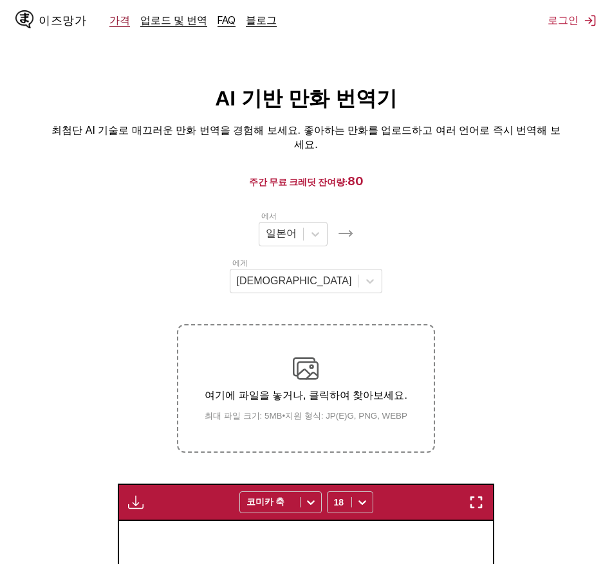
click at [117, 15] on font "가격" at bounding box center [119, 20] width 21 height 13
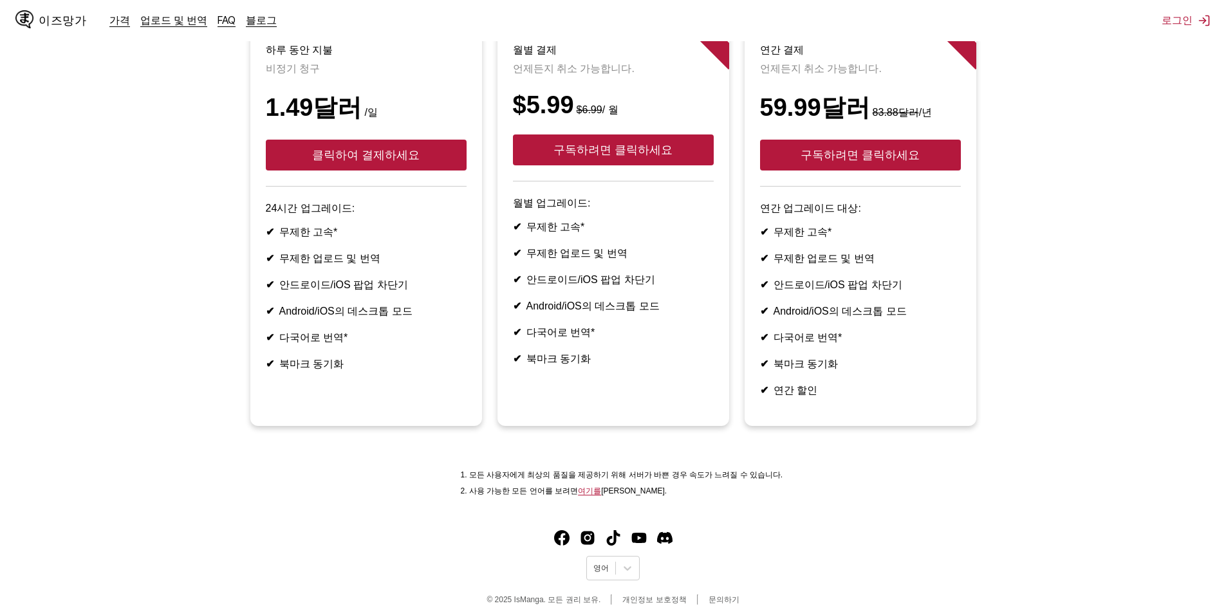
scroll to position [152, 0]
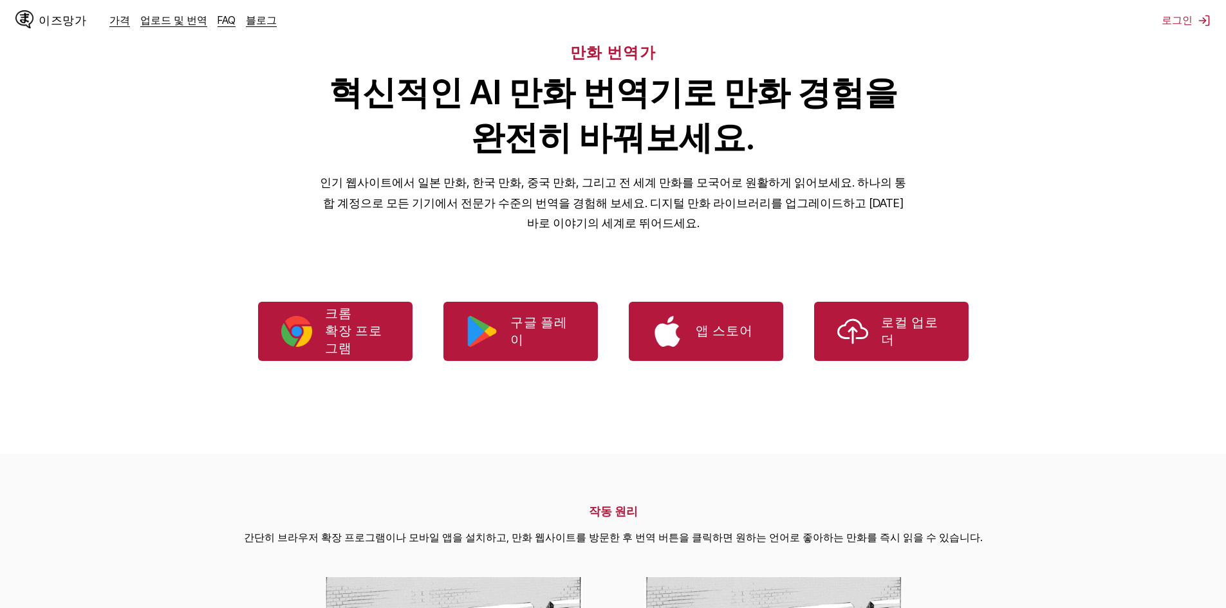
scroll to position [129, 0]
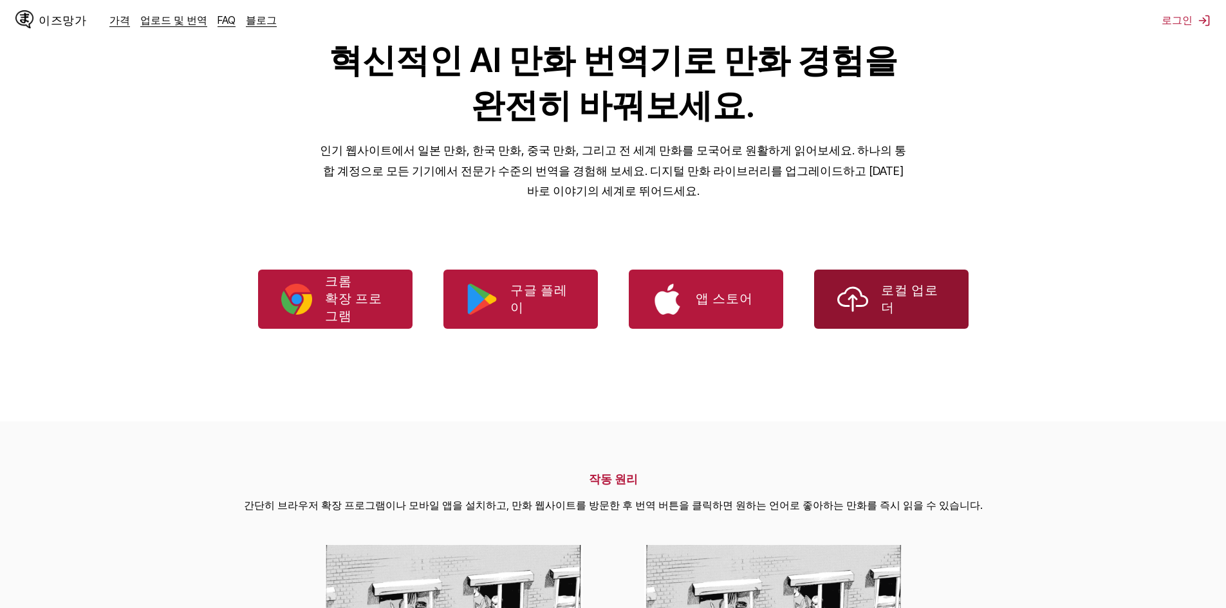
click at [890, 312] on font "로컬 업로더" at bounding box center [909, 299] width 57 height 32
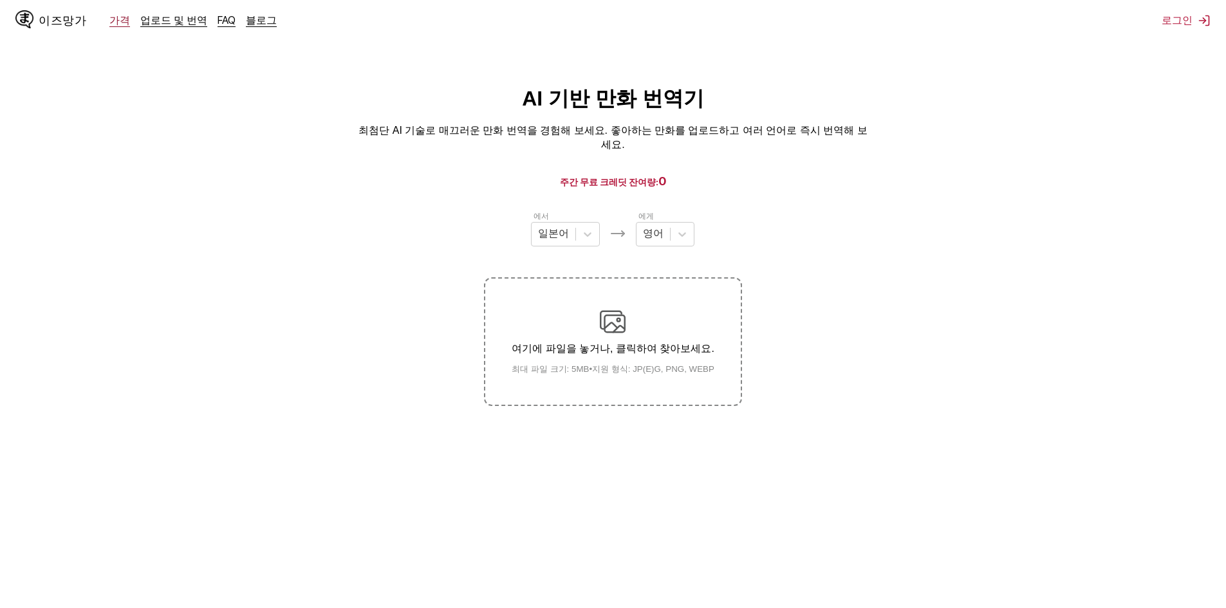
click at [118, 23] on font "가격" at bounding box center [119, 20] width 21 height 13
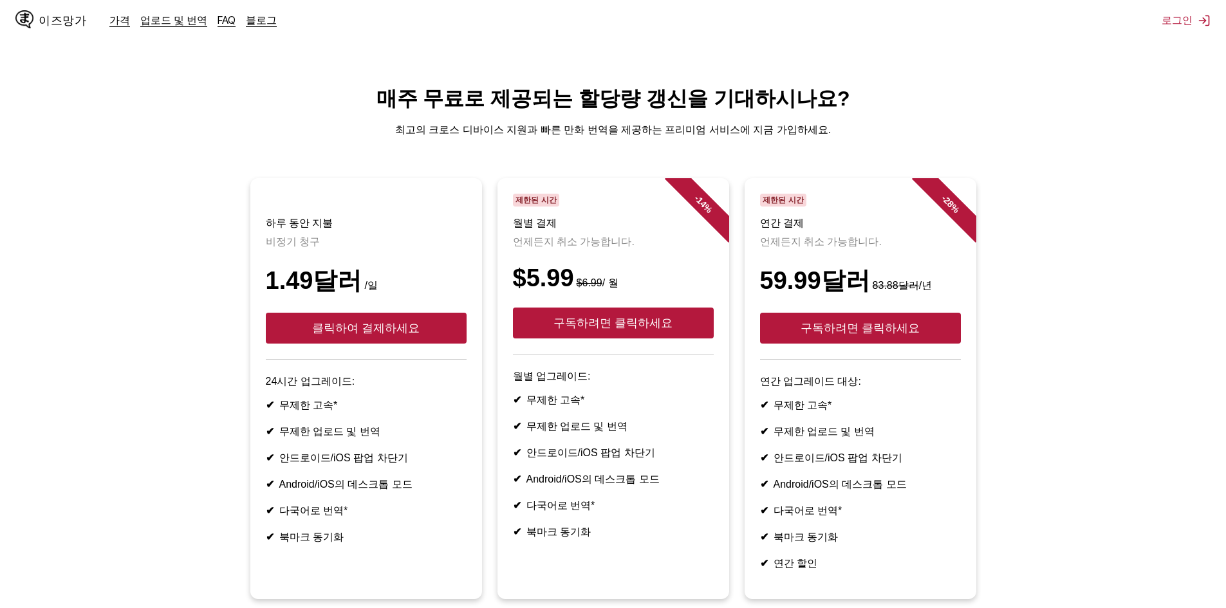
click at [1200, 31] on div "이즈망가 가격 업로드 및 번역 FAQ 블로그 로그인 가격 업로드 및 번역 자주 묻는 질문 블로그" at bounding box center [613, 20] width 1226 height 41
click at [1188, 19] on font "로그인" at bounding box center [1177, 20] width 31 height 13
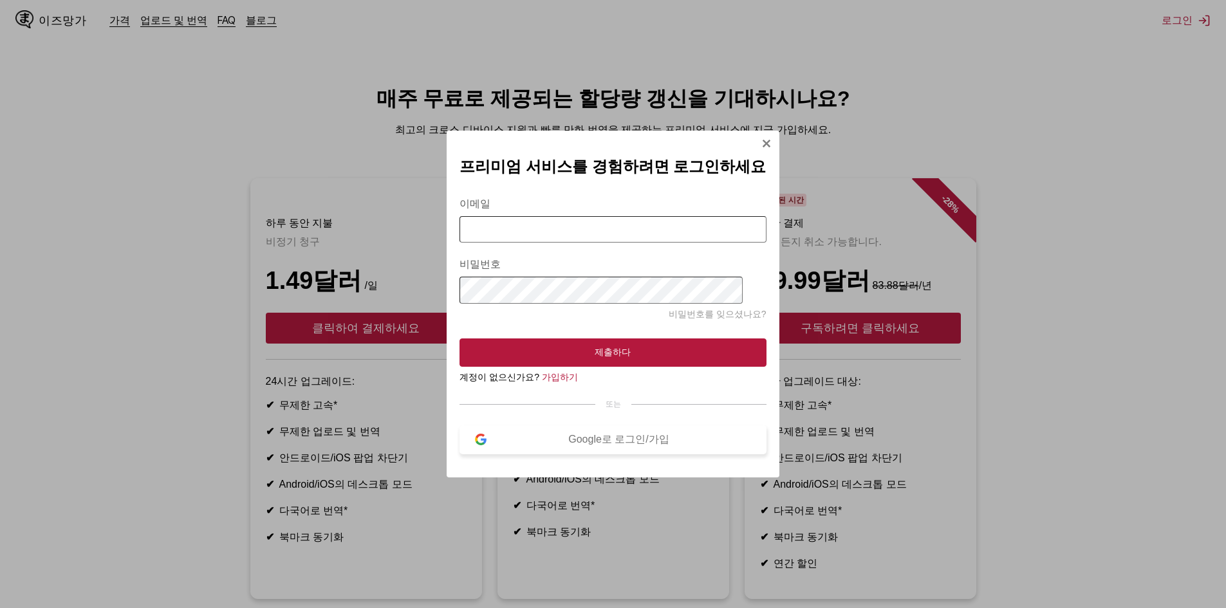
click at [615, 445] on font "Google로 로그인/가입" at bounding box center [618, 439] width 100 height 11
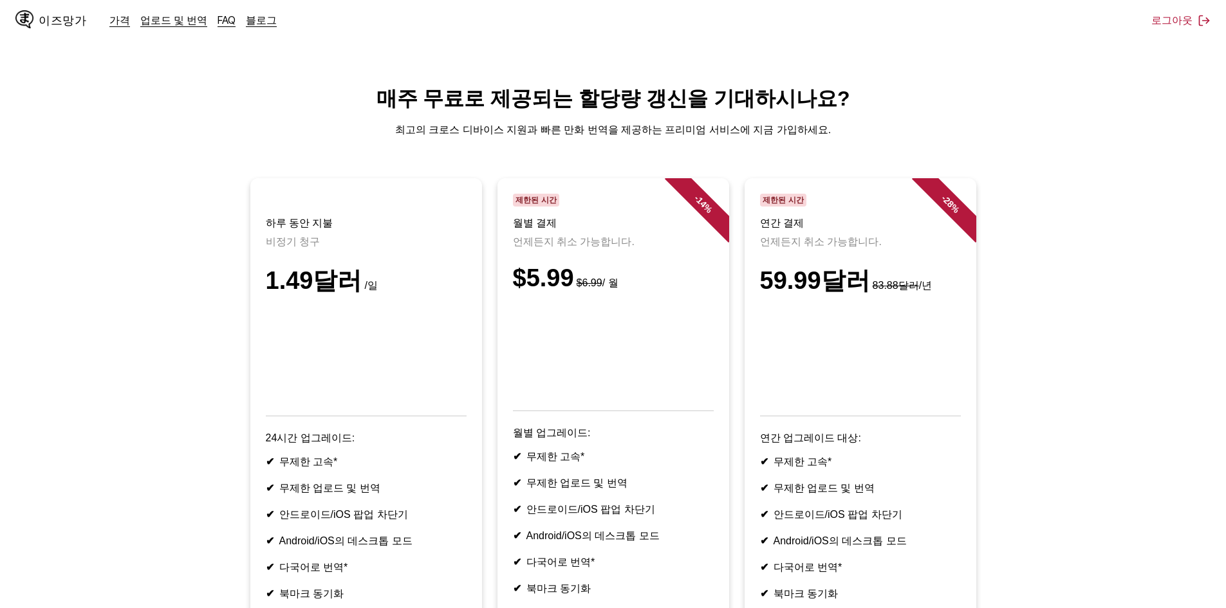
click at [383, 94] on h1 "매주 무료로 제공되는 할당량 갱신을 기대하시나요?" at bounding box center [613, 99] width 1206 height 28
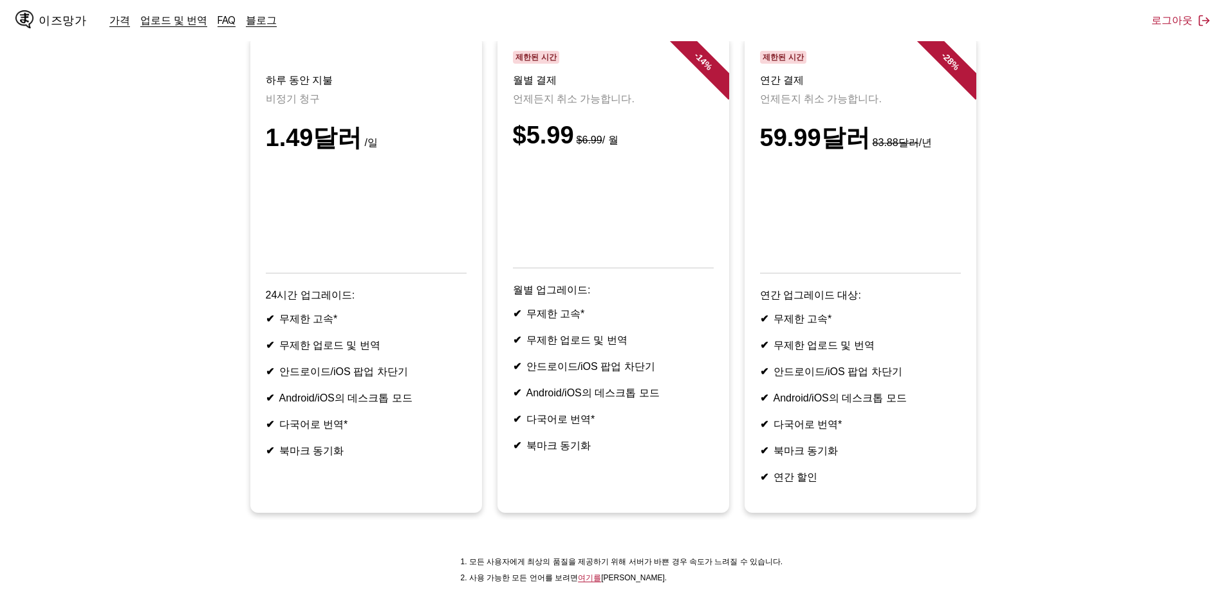
scroll to position [64, 0]
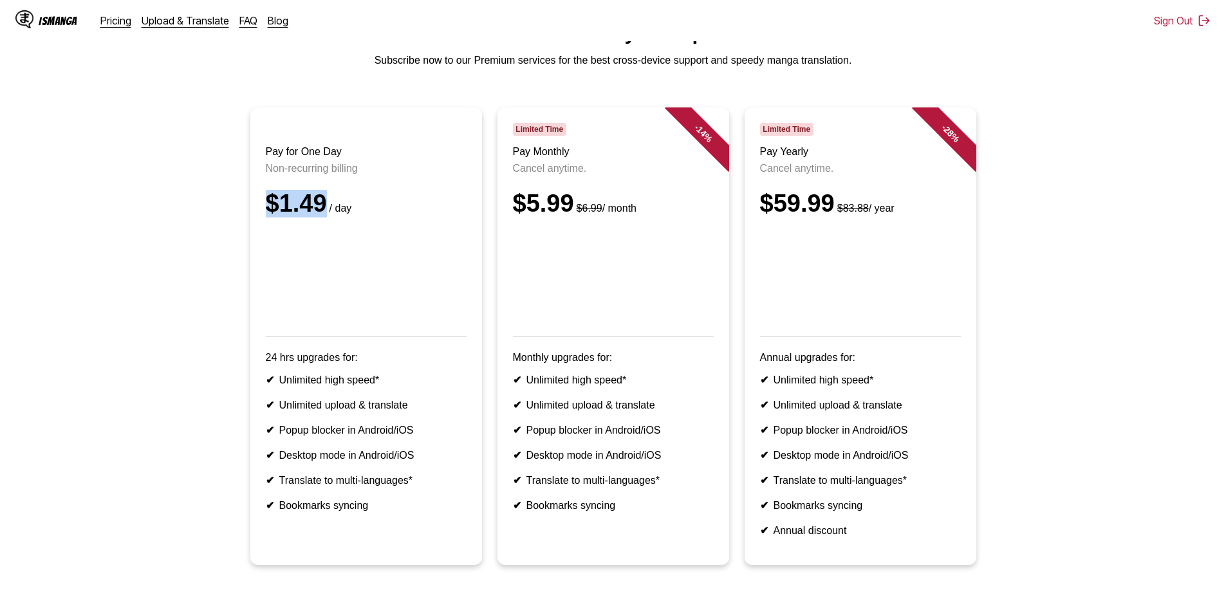
drag, startPoint x: 253, startPoint y: 214, endPoint x: 320, endPoint y: 220, distance: 67.2
click at [320, 220] on article "Pay for One Day Non-recurring billing $1.49 / day 24 hrs upgrades for: ✔ Unlimi…" at bounding box center [366, 336] width 232 height 458
copy div "$1.49"
click at [163, 208] on ul "Pay for One Day Non-recurring billing $1.49 / day 24 hrs upgrades for: ✔ Unlimi…" at bounding box center [613, 343] width 1206 height 473
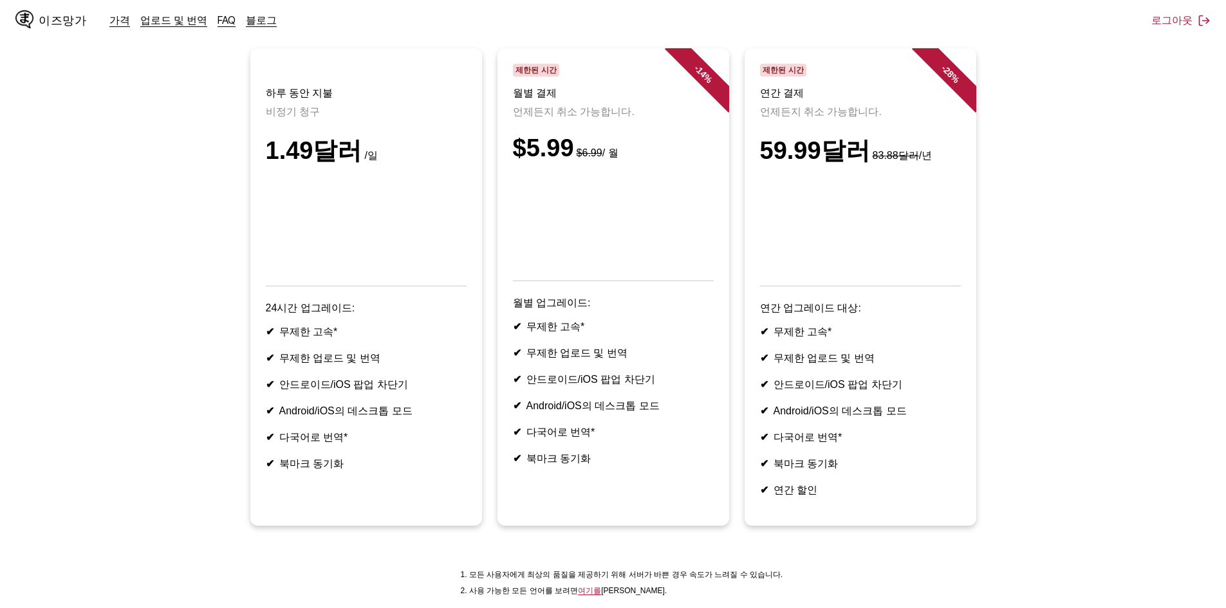
scroll to position [0, 0]
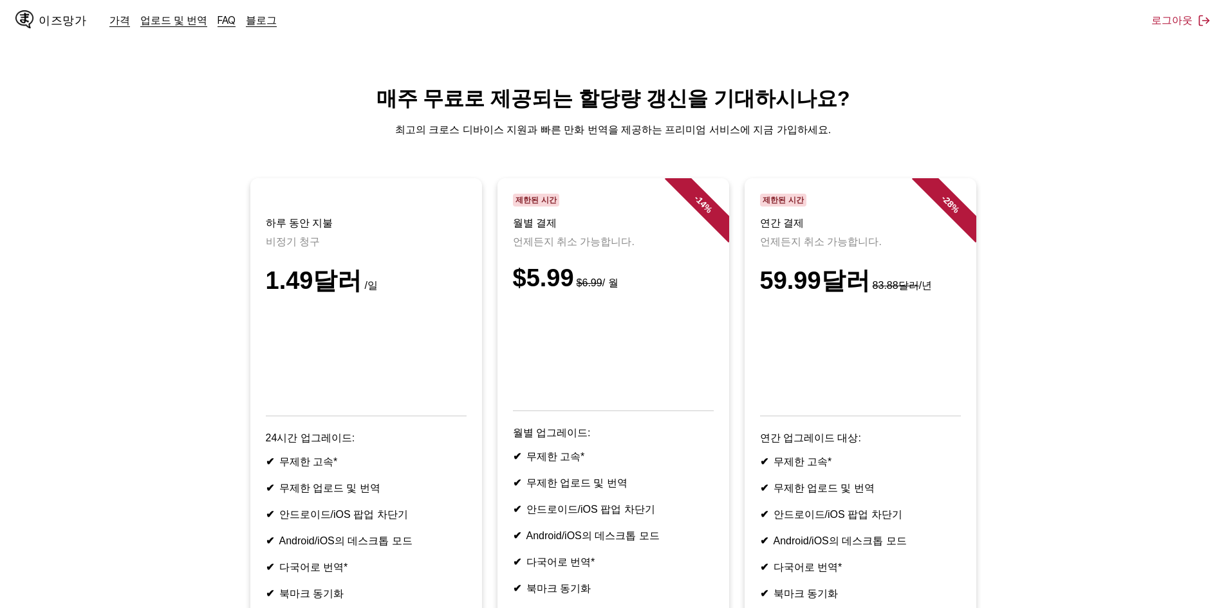
click at [102, 19] on link "이즈망가" at bounding box center [62, 20] width 94 height 21
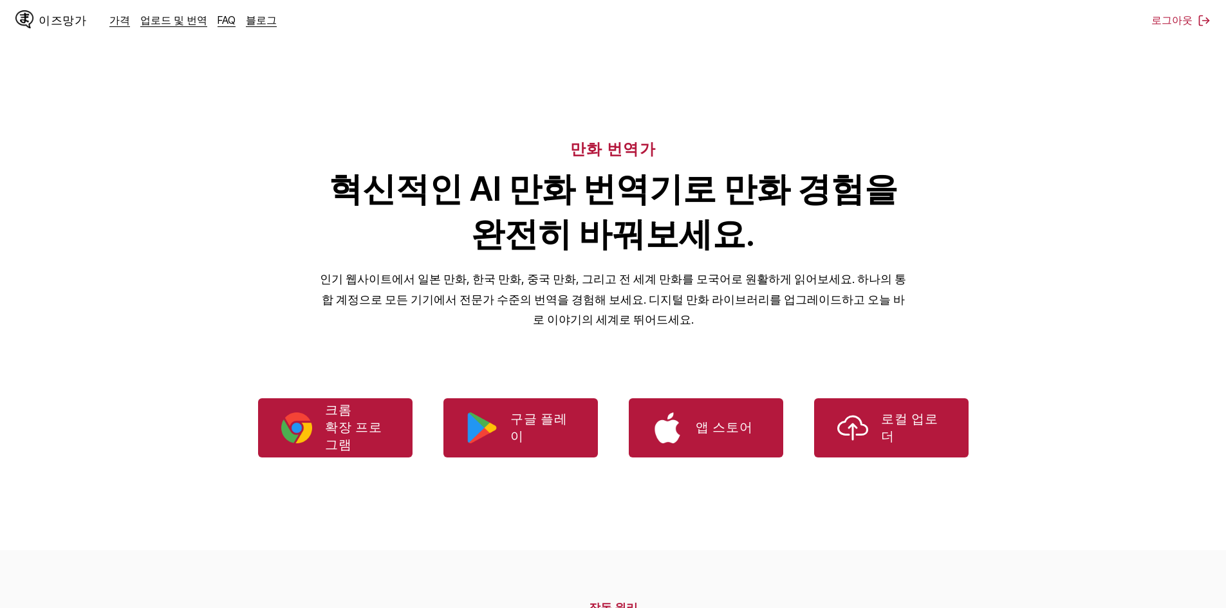
click at [51, 20] on font "이즈망가" at bounding box center [63, 20] width 48 height 12
click at [879, 445] on link "로컬 업로더" at bounding box center [891, 427] width 154 height 59
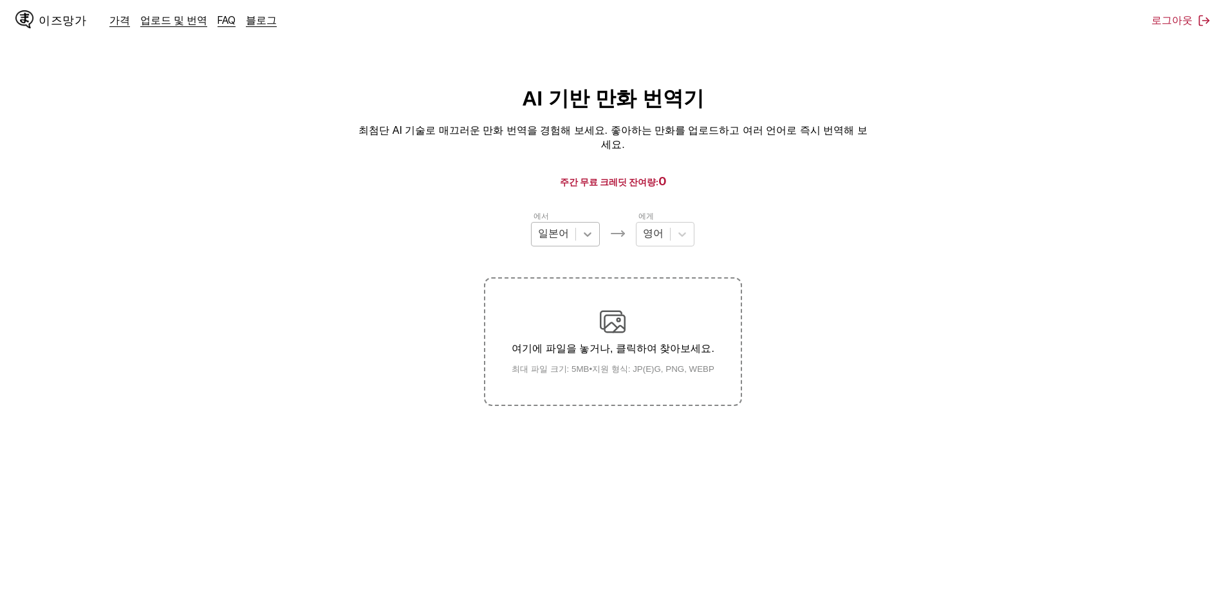
click at [579, 227] on div at bounding box center [587, 234] width 23 height 23
click at [577, 286] on div "[DEMOGRAPHIC_DATA]" at bounding box center [565, 289] width 69 height 22
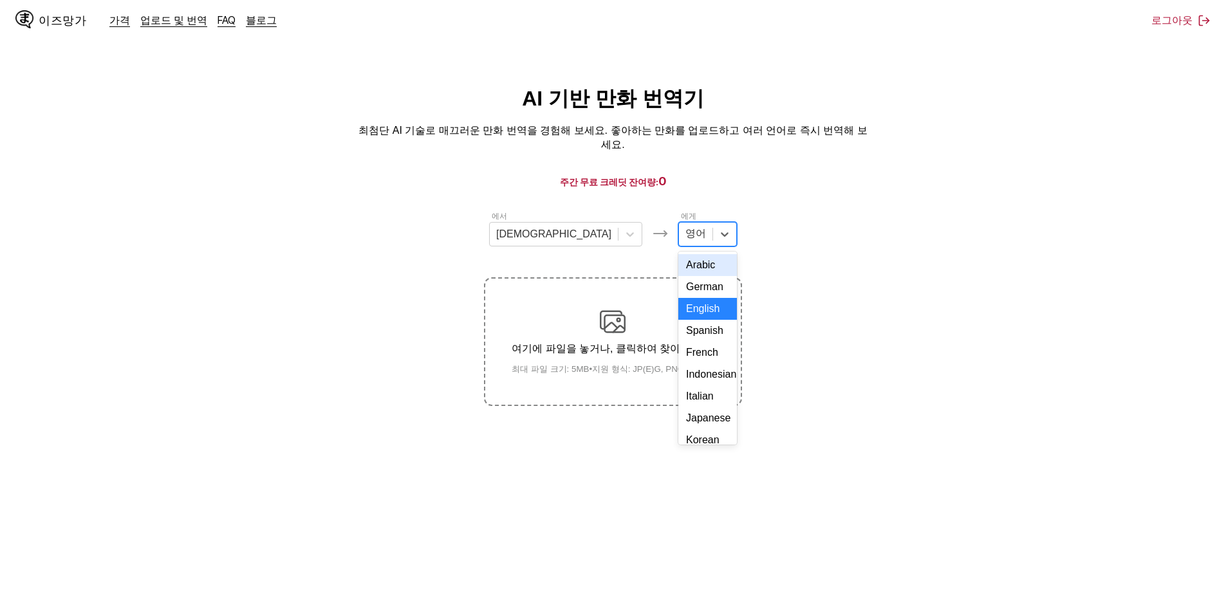
click at [686, 227] on div at bounding box center [696, 234] width 21 height 14
click at [619, 232] on div at bounding box center [630, 234] width 23 height 23
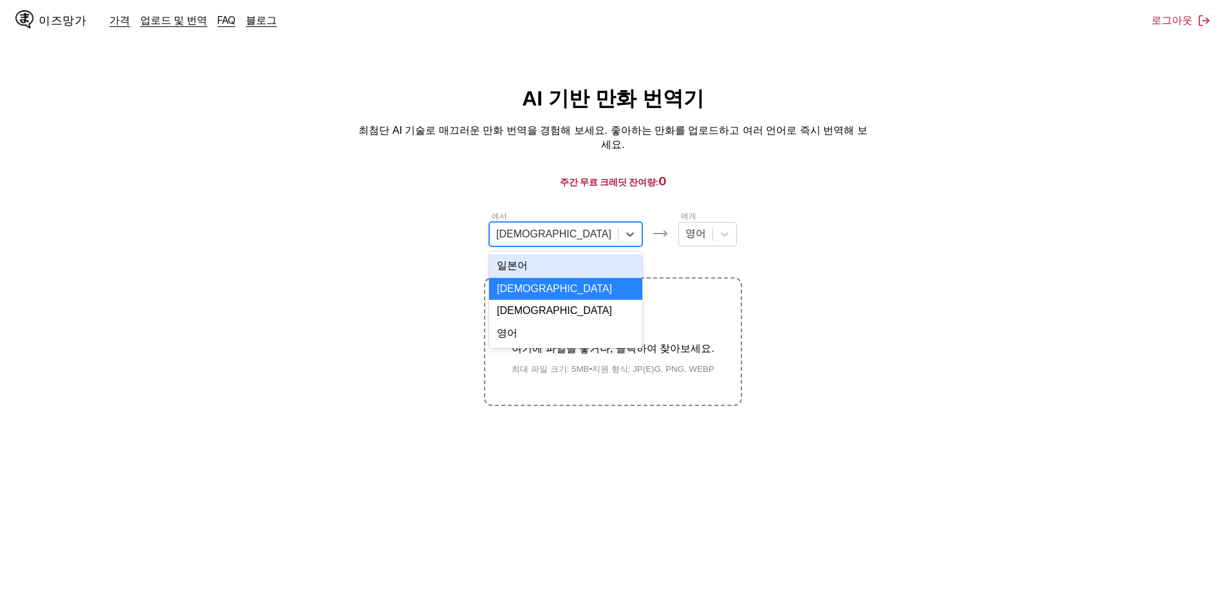
click at [573, 263] on div "일본어" at bounding box center [565, 266] width 153 height 24
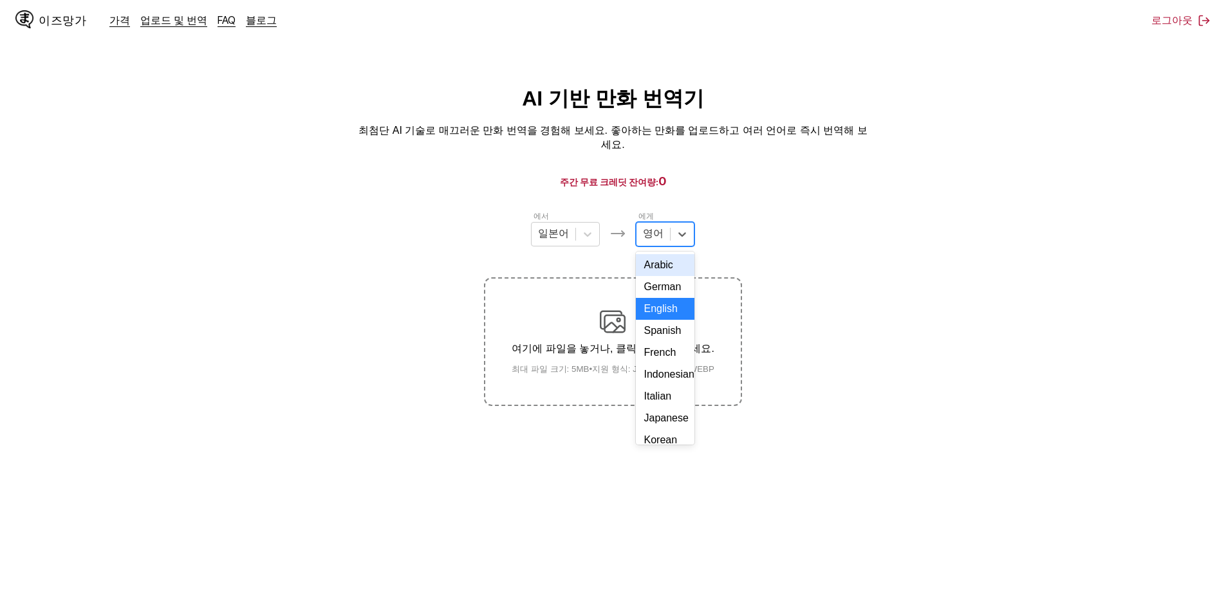
click at [640, 225] on div "영어" at bounding box center [653, 234] width 33 height 19
click at [664, 341] on font "[DEMOGRAPHIC_DATA]" at bounding box center [701, 335] width 115 height 11
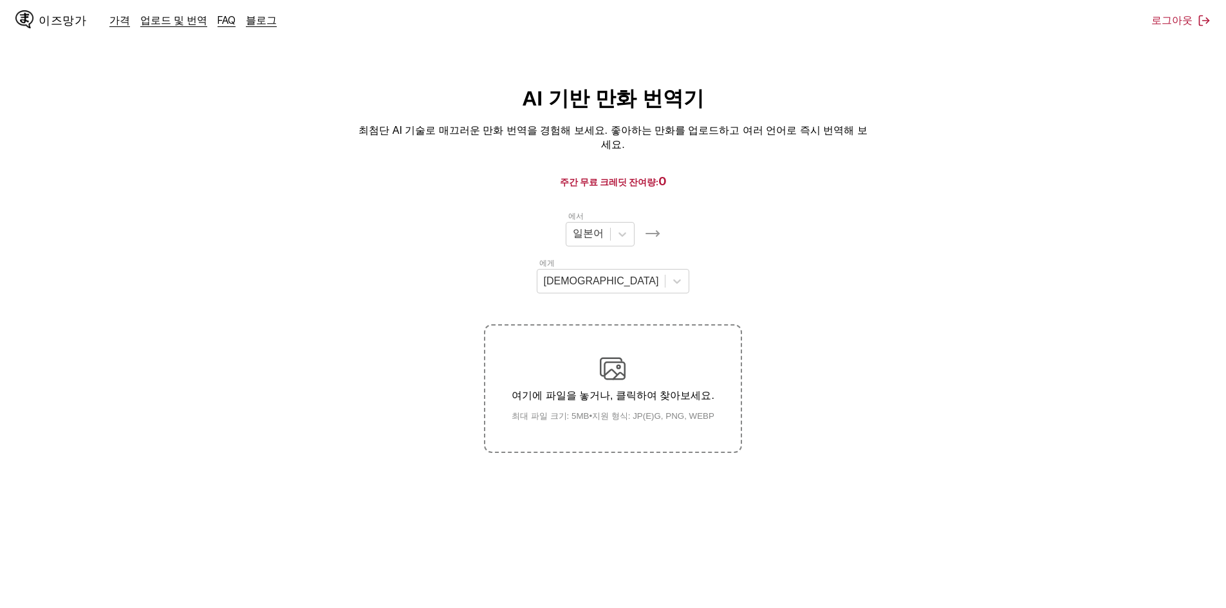
click at [622, 390] on font "여기에 파일을 놓거나, 클릭하여 찾아보세요." at bounding box center [613, 395] width 203 height 11
click at [0, 0] on input "여기에 파일을 놓거나, 클릭하여 찾아보세요. 최대 파일 크기: 5MB • 지원 형식: JP(E)G, PNG, WEBP" at bounding box center [0, 0] width 0 height 0
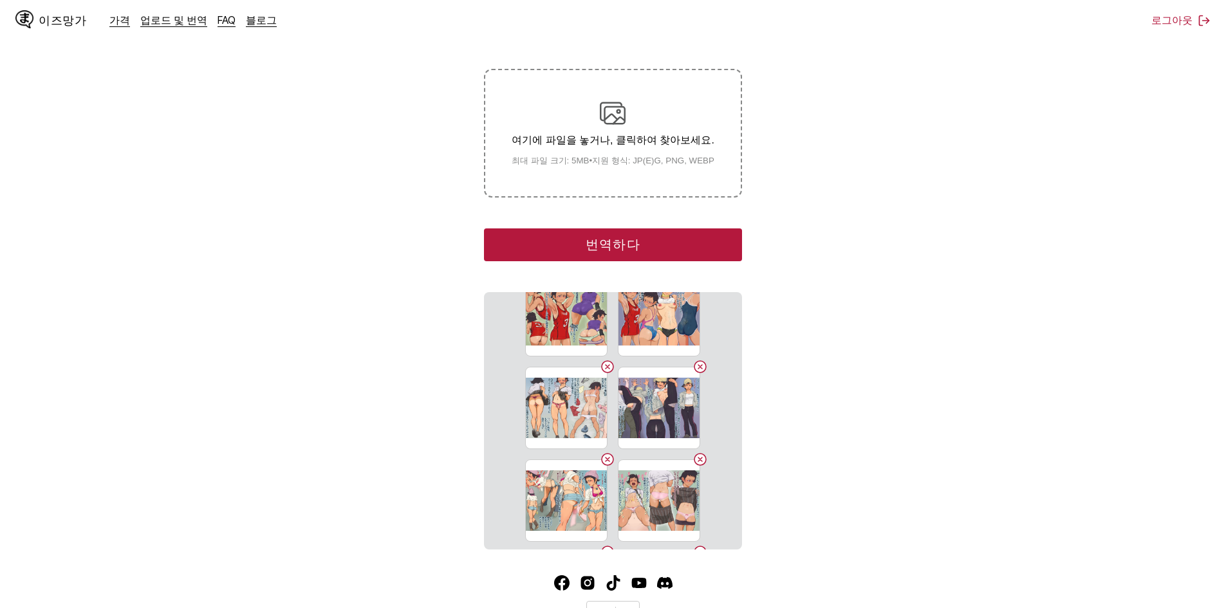
scroll to position [680, 0]
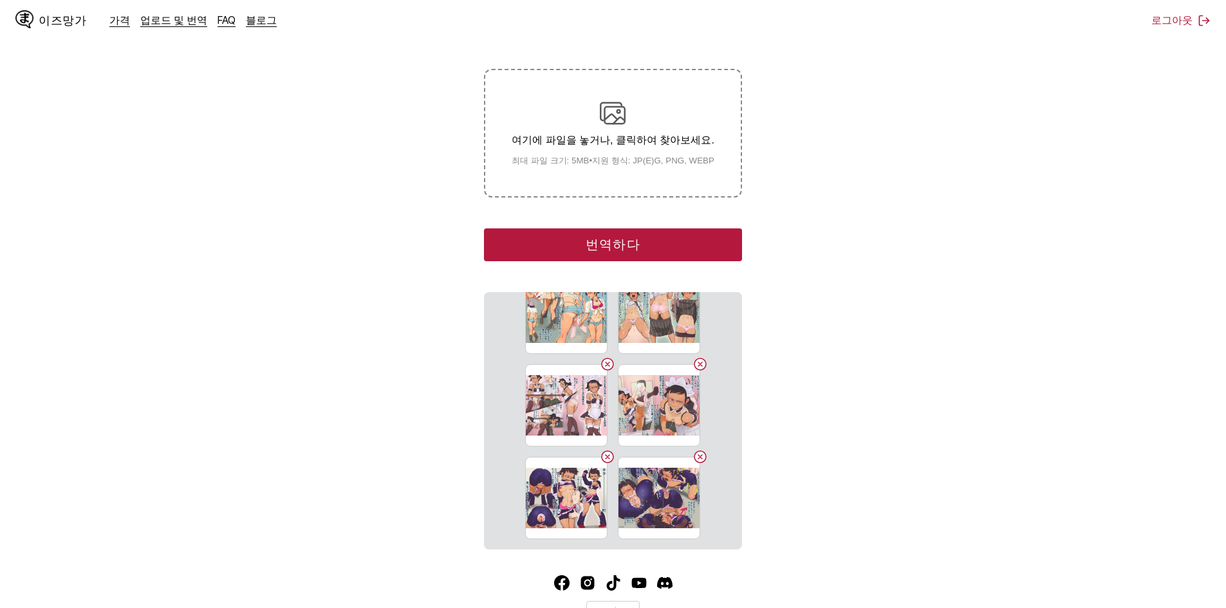
click at [653, 229] on button "번역하다" at bounding box center [612, 245] width 257 height 33
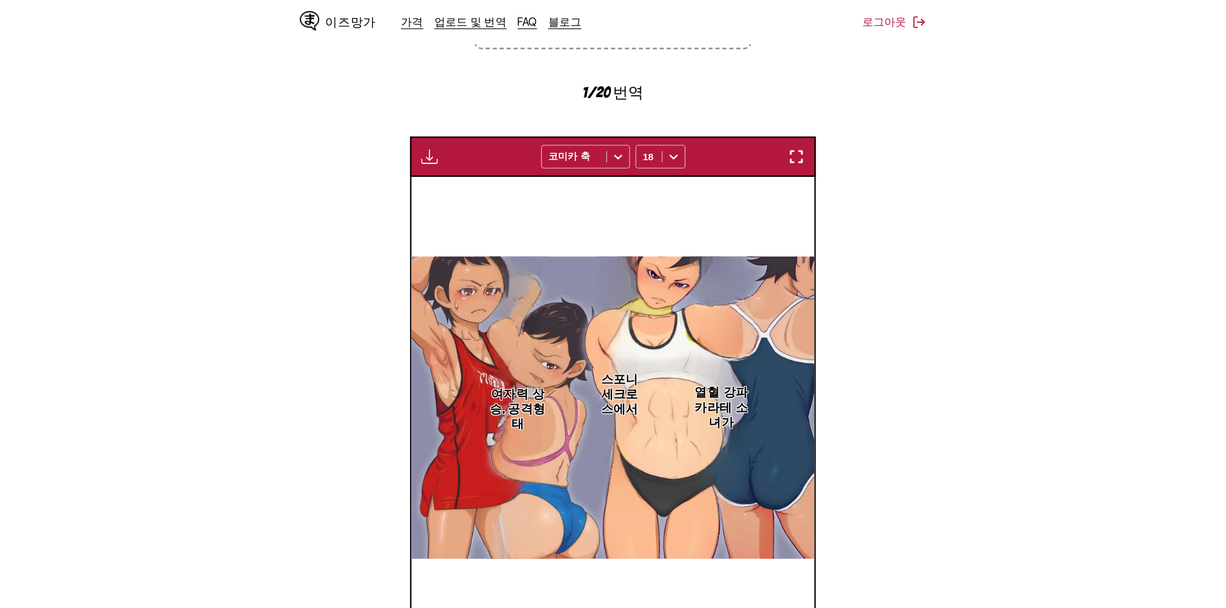
scroll to position [438, 0]
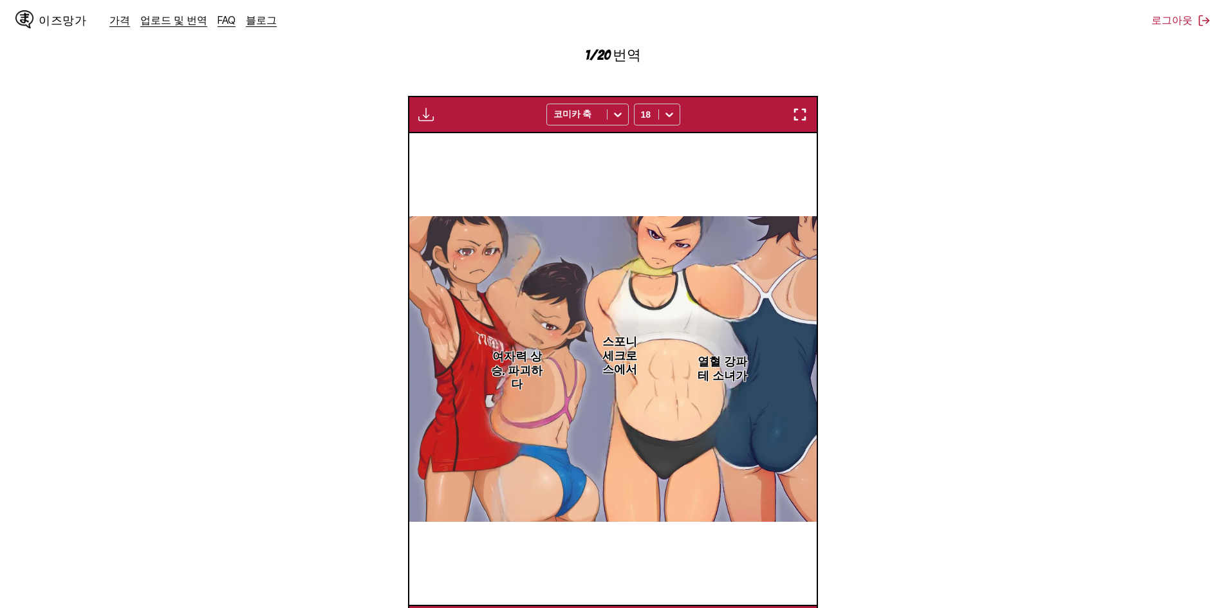
click at [985, 315] on section "에서 일본어 에게 한국인 여기에 파일을 놓거나, 클릭하여 찾아보세요. 최대 파일 크기: 5MB • 지원 형식: JP(E)G, PNG, WEBP…" at bounding box center [613, 206] width 1206 height 871
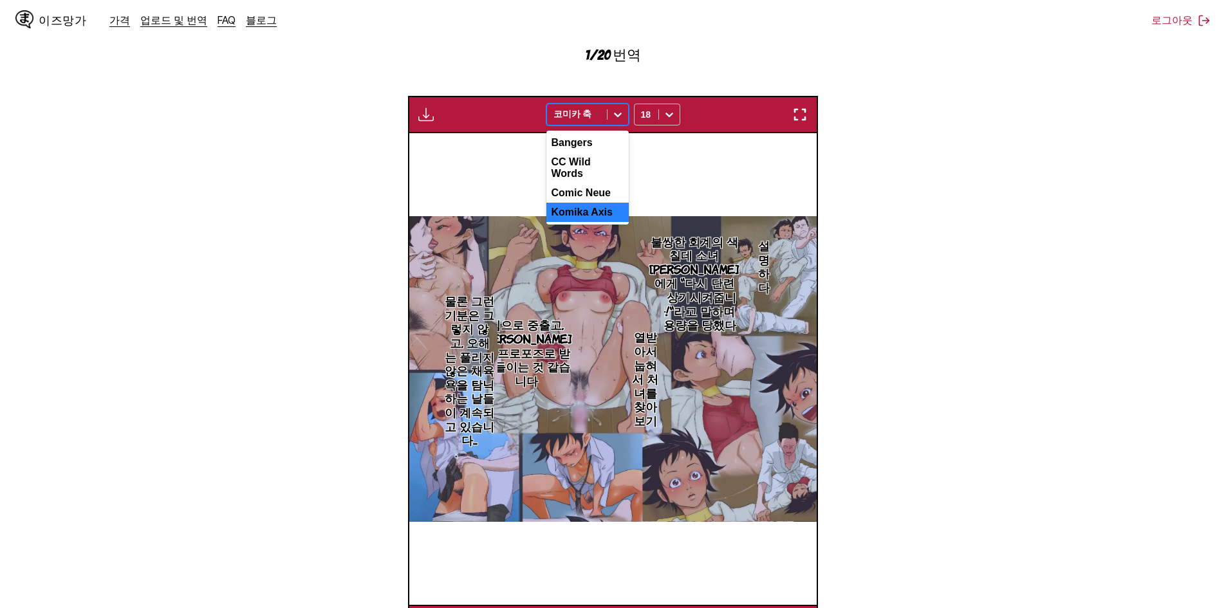
click at [569, 108] on div at bounding box center [577, 114] width 47 height 13
click at [600, 180] on font "코믹 노이에" at bounding box center [579, 185] width 54 height 11
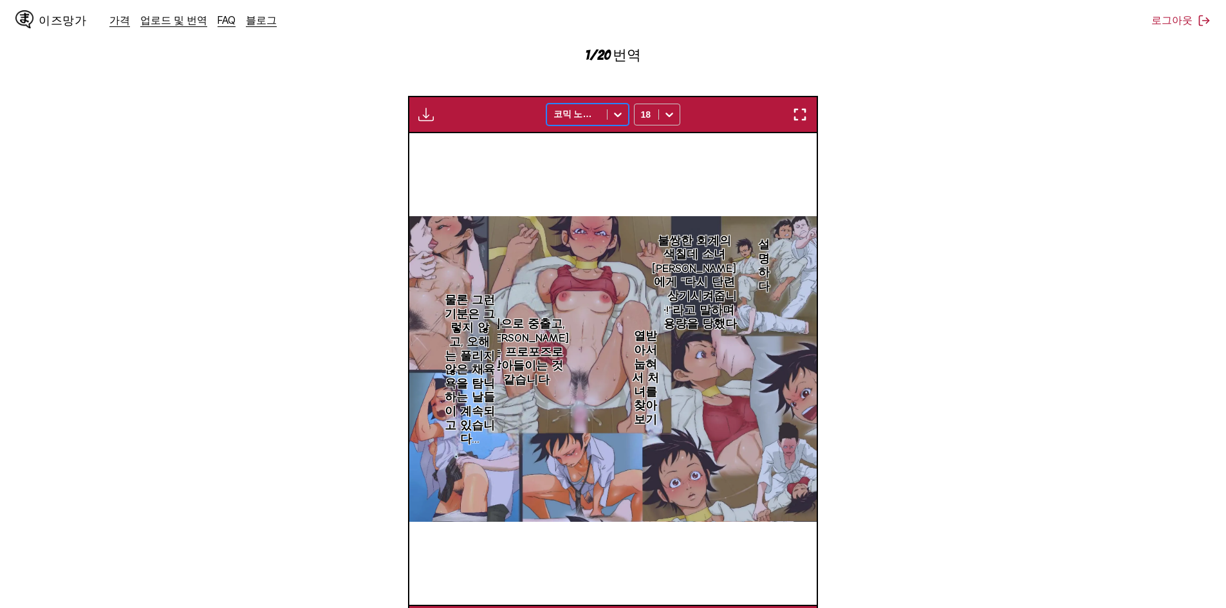
click at [588, 108] on div at bounding box center [577, 114] width 47 height 13
click at [597, 159] on font "CC 와일드 워드" at bounding box center [588, 164] width 72 height 11
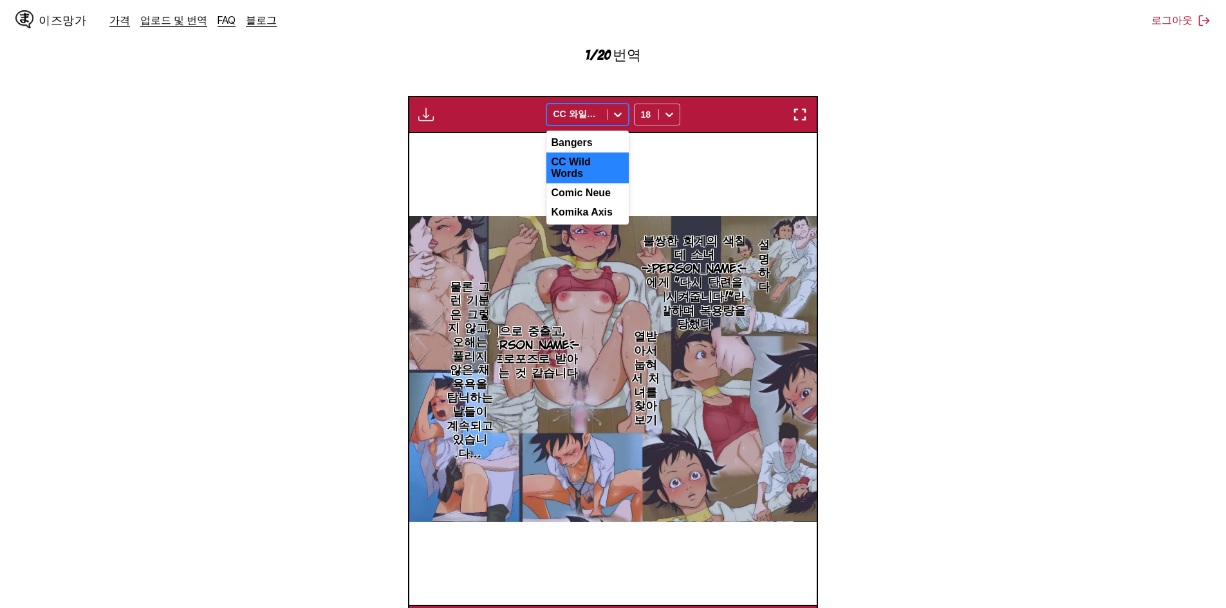
click at [595, 106] on div "CC 와일드 워드" at bounding box center [577, 115] width 60 height 18
click at [589, 133] on div "뱅거스" at bounding box center [587, 143] width 82 height 21
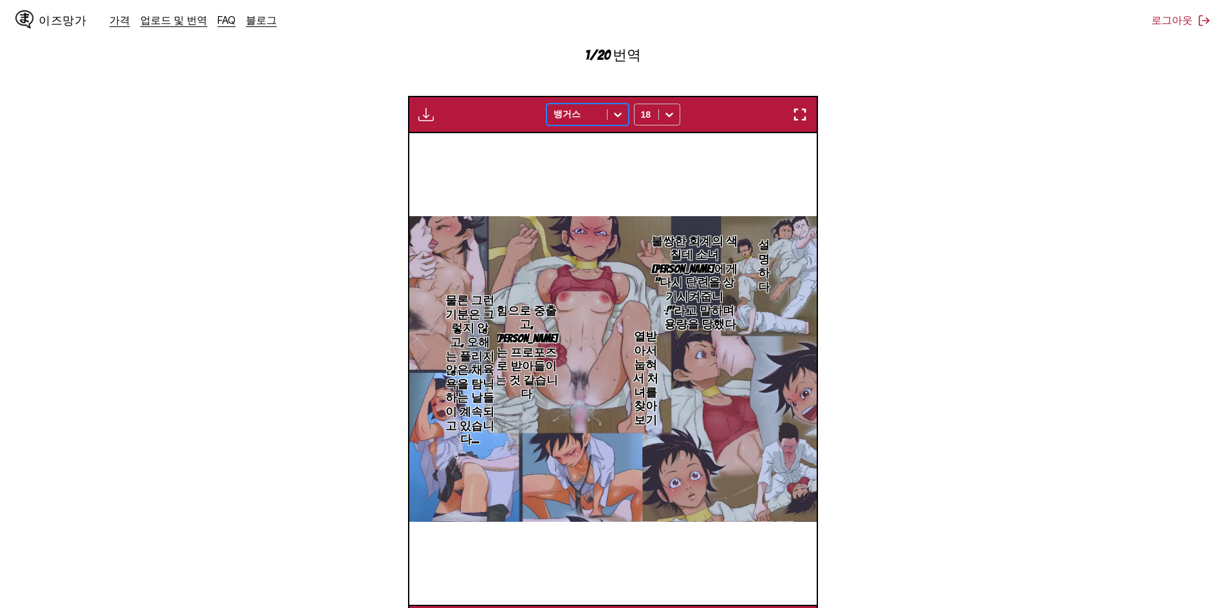
click at [595, 108] on div at bounding box center [577, 114] width 47 height 13
click at [593, 197] on div "코미카 축" at bounding box center [587, 207] width 82 height 21
click at [592, 108] on div at bounding box center [577, 114] width 47 height 13
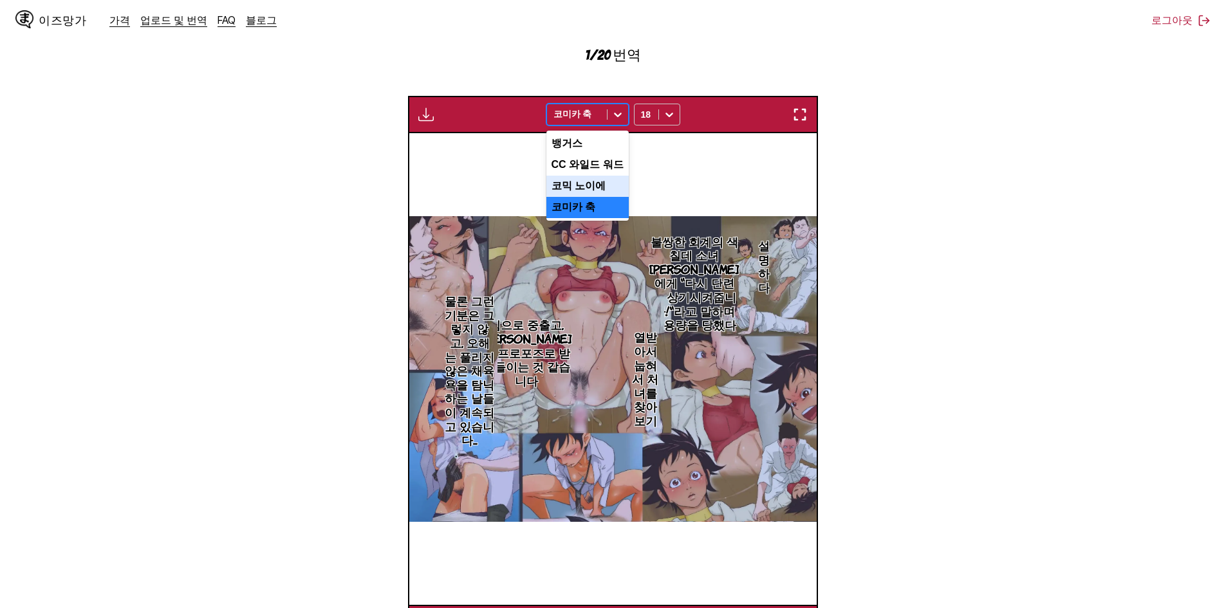
click at [592, 180] on font "코믹 노이에" at bounding box center [579, 185] width 54 height 11
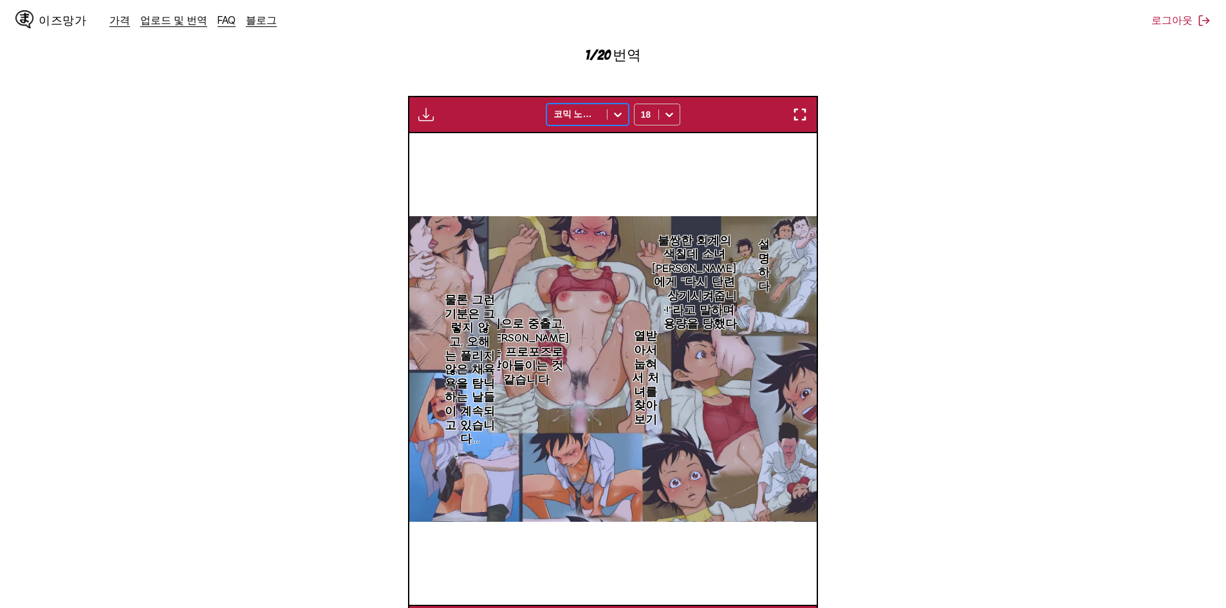
drag, startPoint x: 927, startPoint y: 430, endPoint x: 834, endPoint y: 483, distance: 107.5
click at [924, 431] on section "에서 일본어 에게 한국인 여기에 파일을 놓거나, 클릭하여 찾아보세요. 최대 파일 크기: 5MB • 지원 형식: JP(E)G, PNG, WEBP…" at bounding box center [613, 206] width 1206 height 871
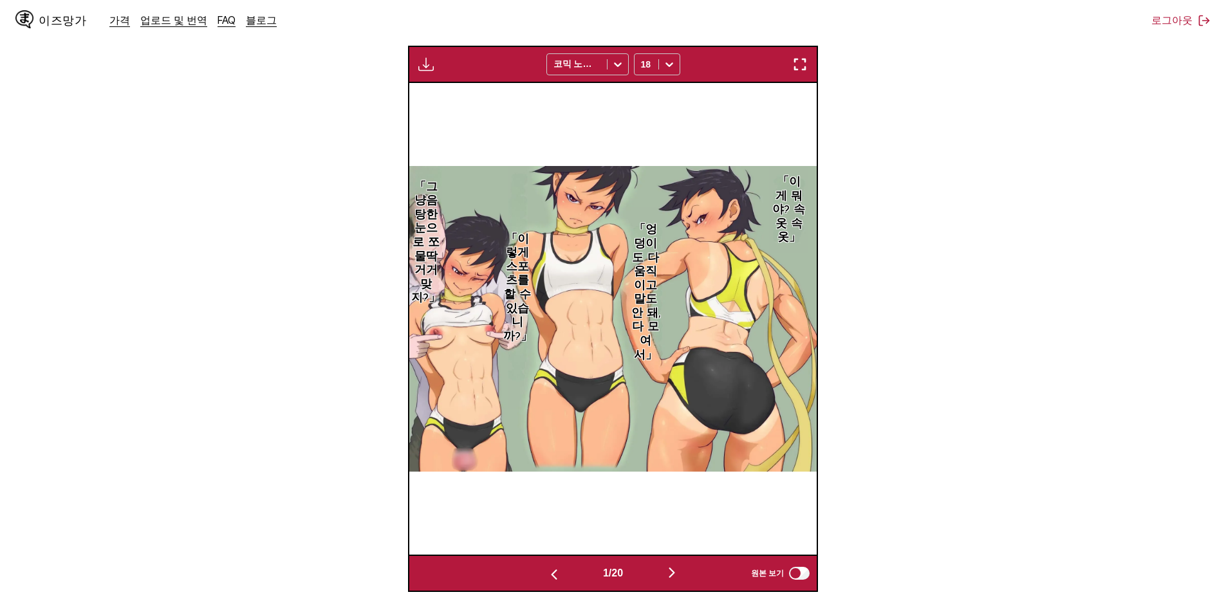
click at [680, 565] on img "button" at bounding box center [671, 572] width 15 height 15
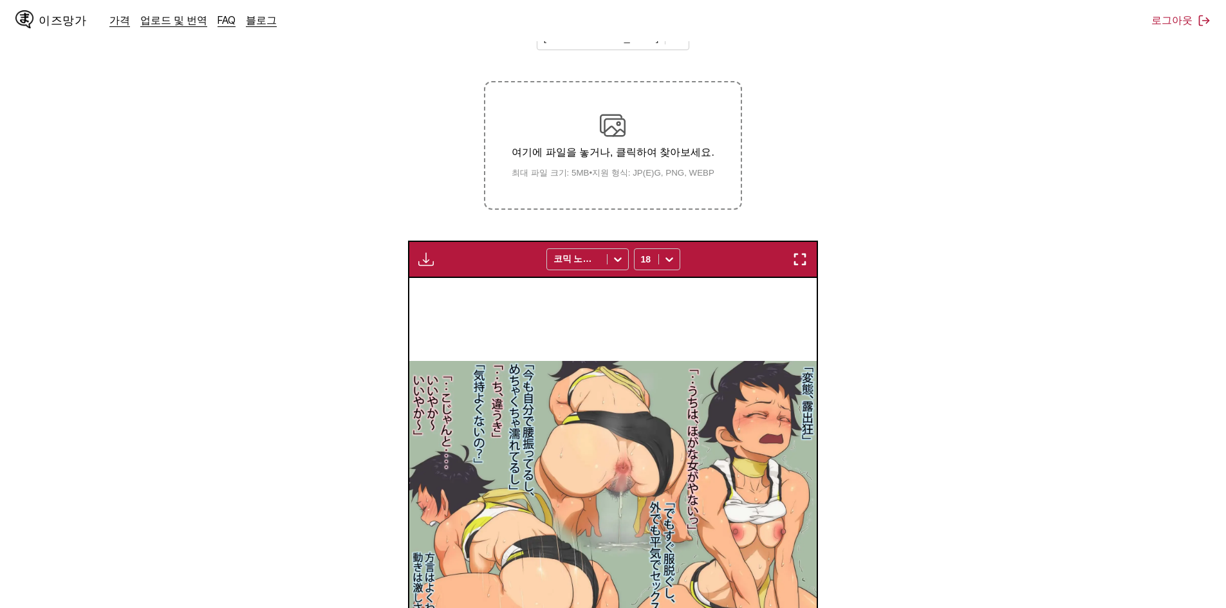
scroll to position [181, 0]
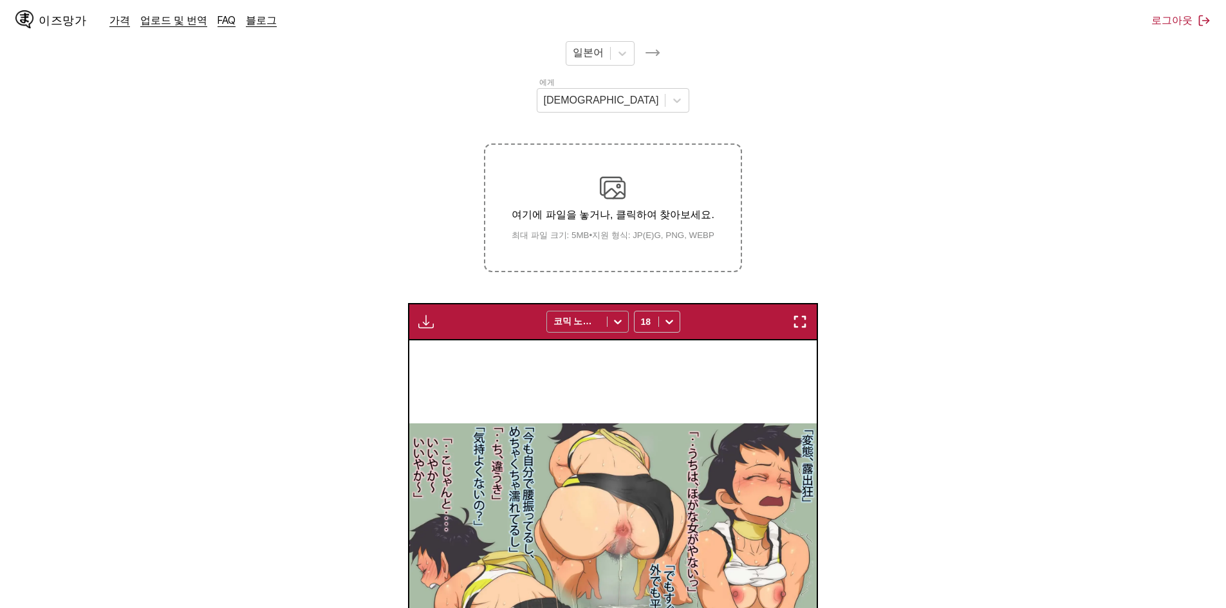
click at [581, 313] on div "코믹 노이에" at bounding box center [577, 322] width 60 height 18
click at [590, 404] on div "코미카 축" at bounding box center [587, 414] width 82 height 21
click at [899, 370] on section "에서 일본어 에게 한국인 여기에 파일을 놓거나, 클릭하여 찾아보세요. 최대 파일 크기: 5MB • 지원 형식: JP(E)G, PNG, WEBP…" at bounding box center [613, 439] width 1206 height 821
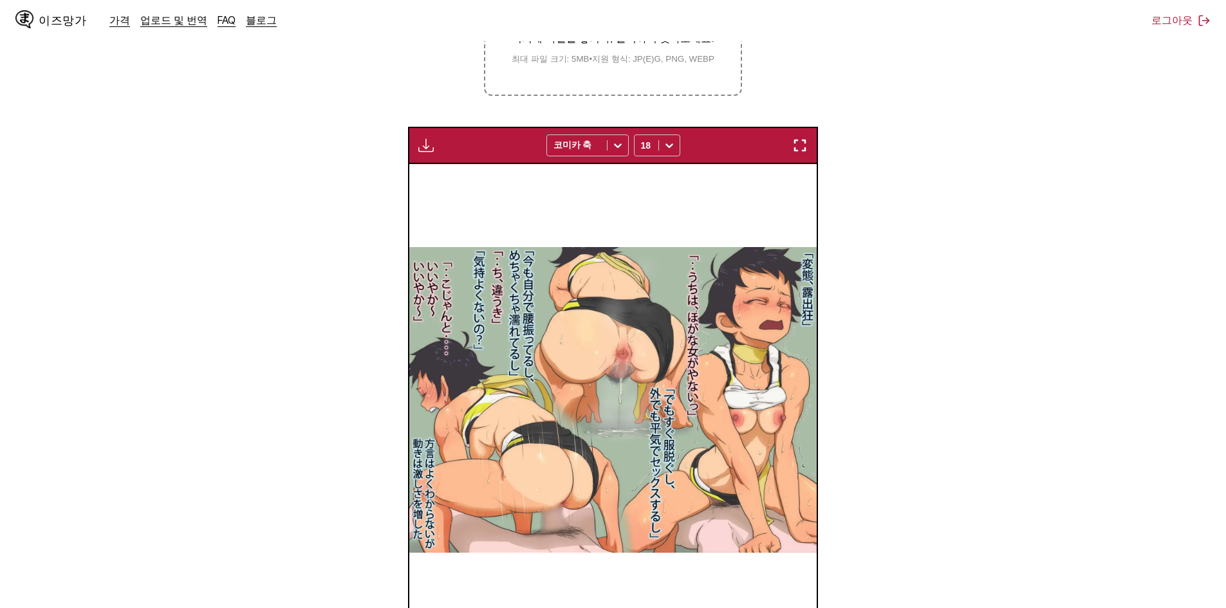
scroll to position [438, 0]
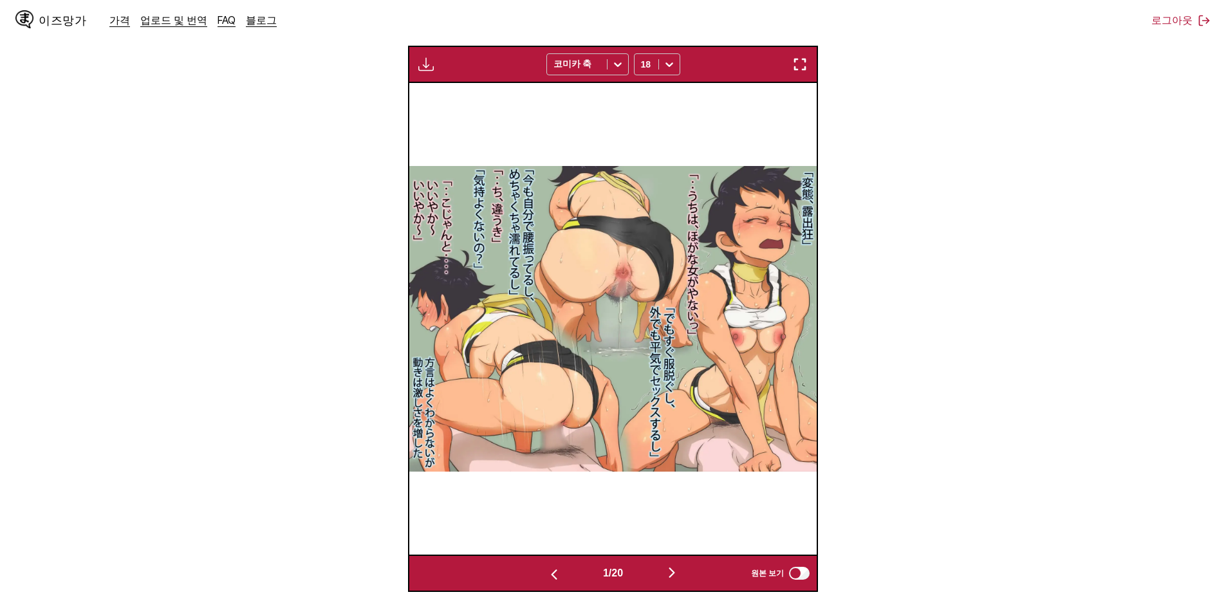
click at [861, 484] on section "에서 일본어 에게 한국인 여기에 파일을 놓거나, 클릭하여 찾아보세요. 최대 파일 크기: 5MB • 지원 형식: JP(E)G, PNG, WEBP…" at bounding box center [613, 181] width 1206 height 821
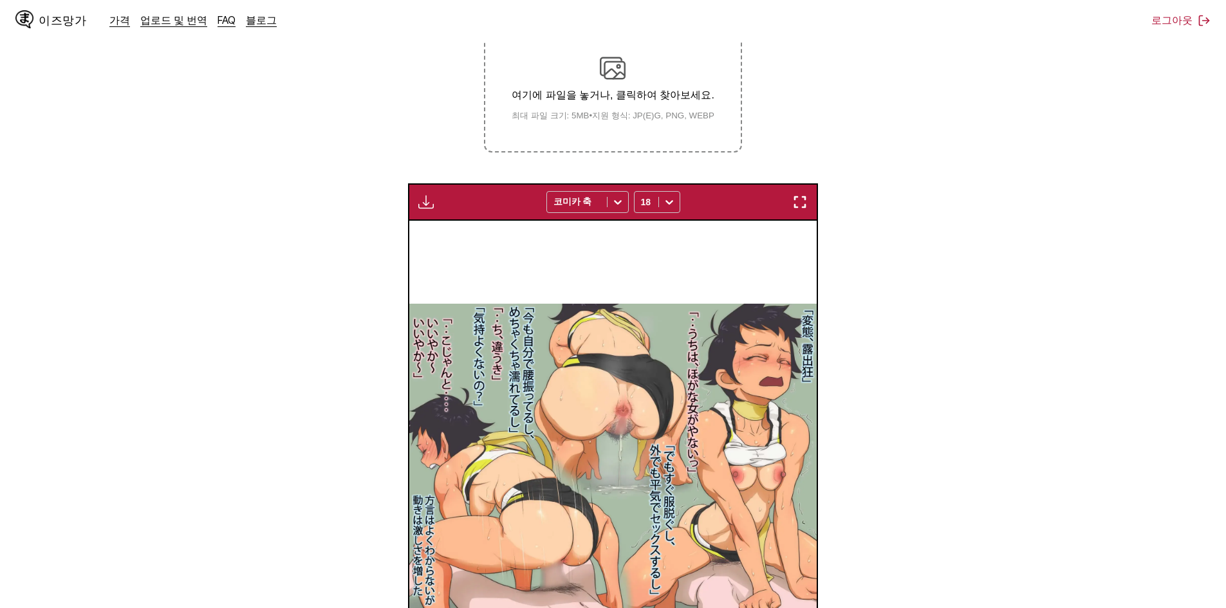
scroll to position [374, 0]
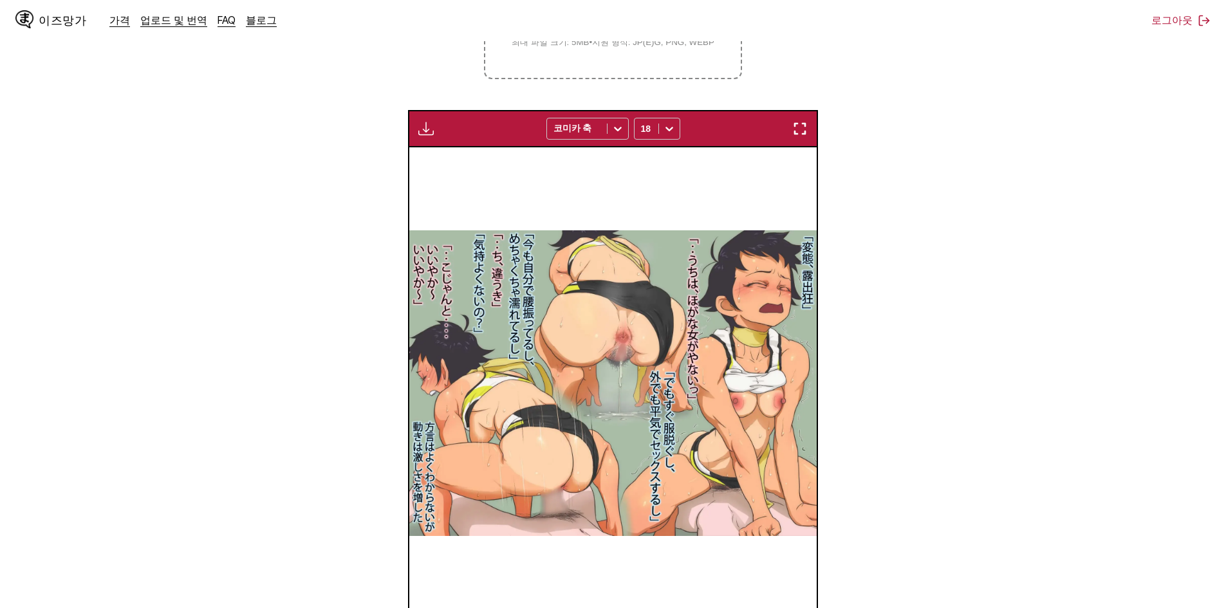
drag, startPoint x: 679, startPoint y: 563, endPoint x: 679, endPoint y: 570, distance: 7.1
